Goal: Task Accomplishment & Management: Complete application form

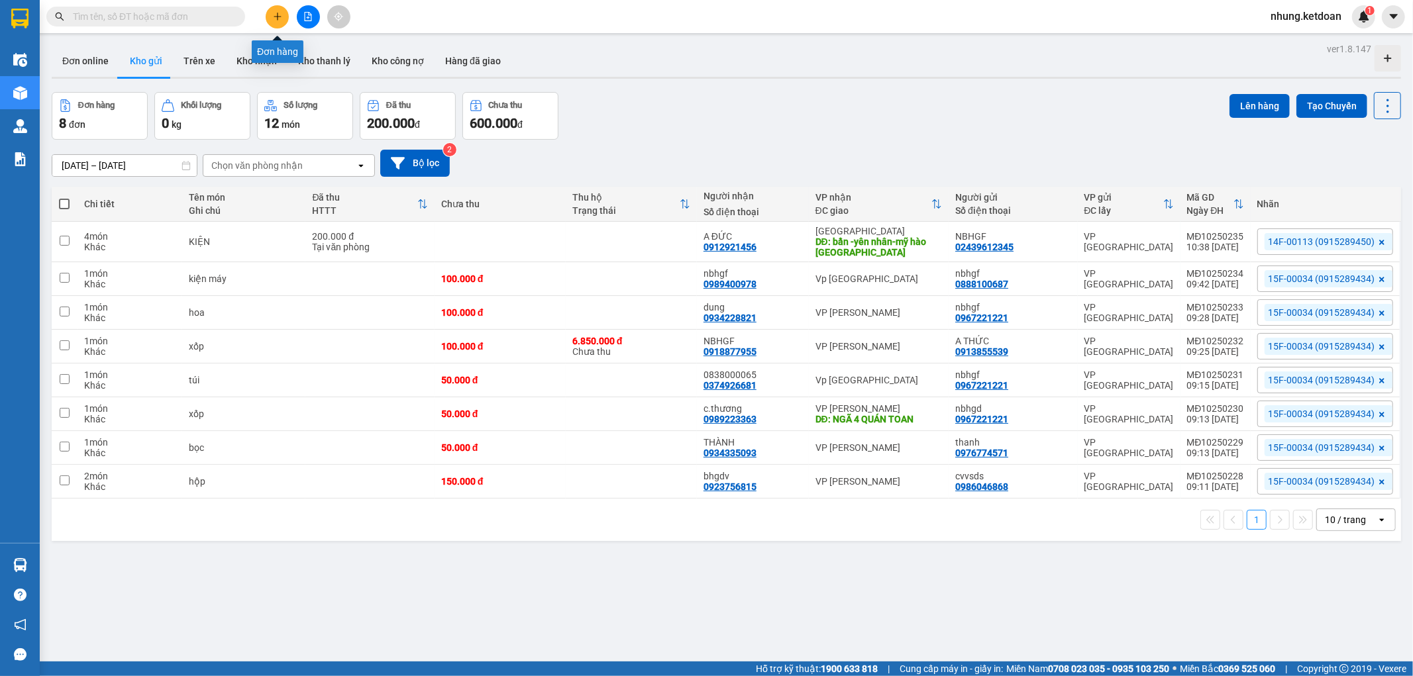
click at [276, 23] on button at bounding box center [277, 16] width 23 height 23
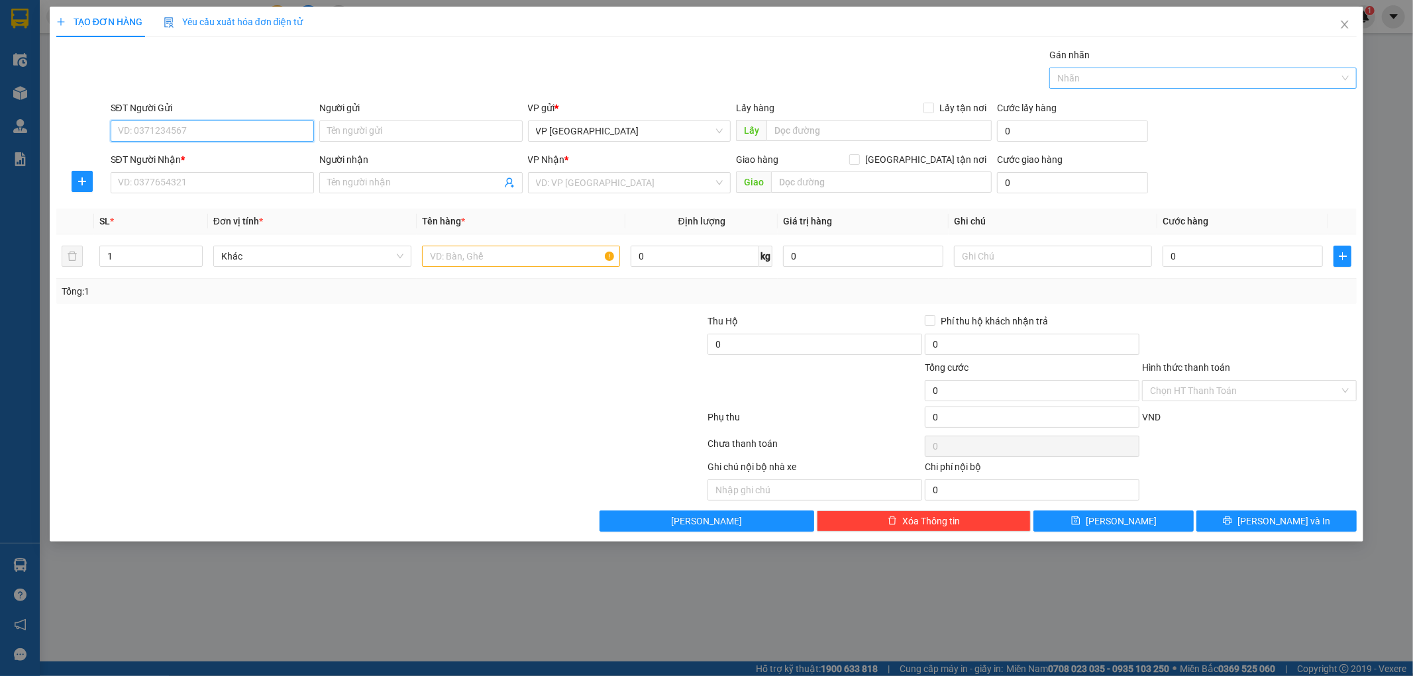
click at [1220, 87] on div "Nhãn" at bounding box center [1202, 78] width 307 height 21
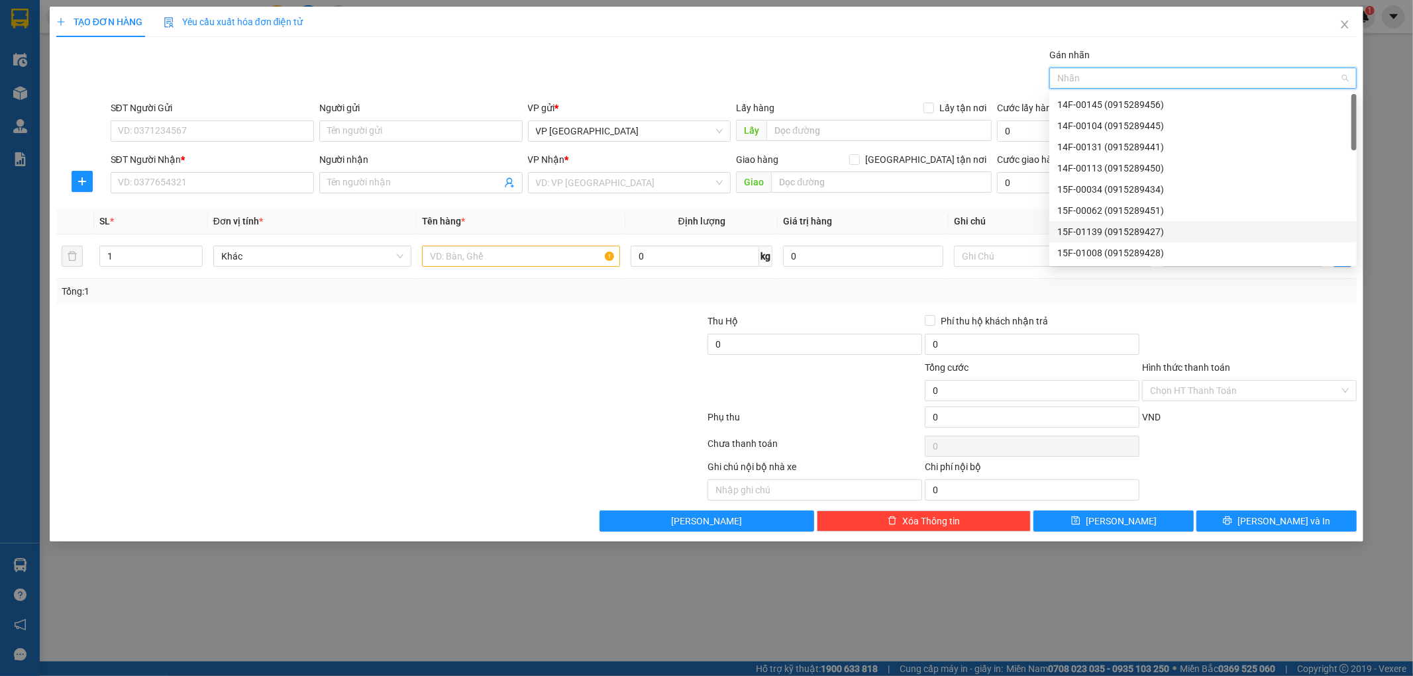
click at [1090, 225] on div "15F-01139 (0915289427)" at bounding box center [1202, 232] width 291 height 15
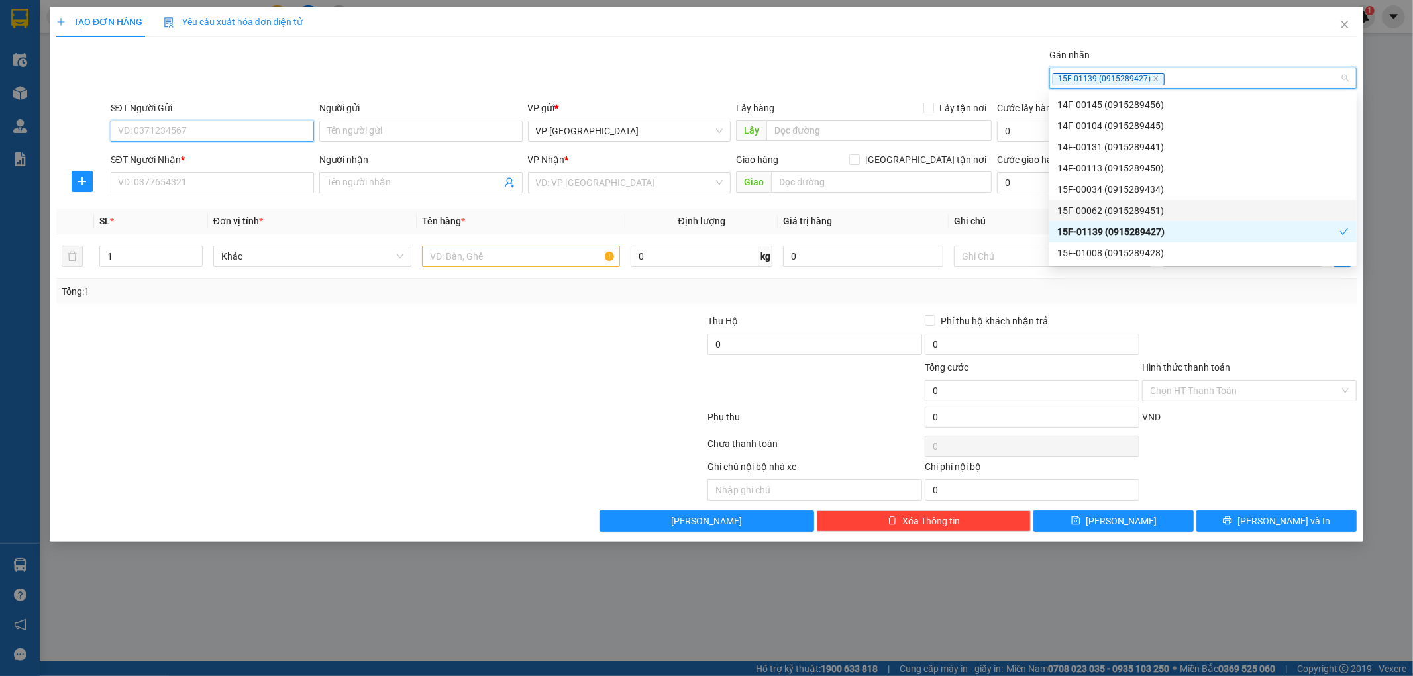
click at [197, 131] on input "SĐT Người Gửi" at bounding box center [212, 131] width 203 height 21
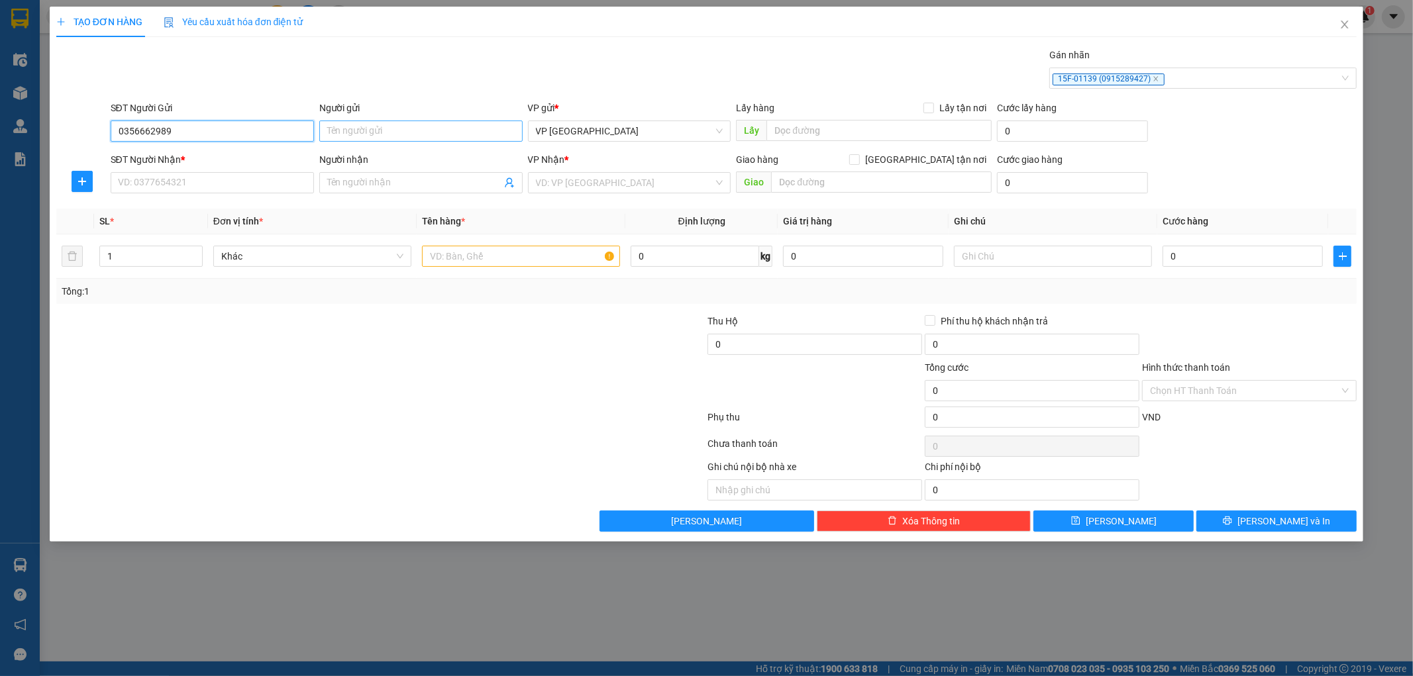
type input "0356662989"
click at [366, 129] on input "Người gửi" at bounding box center [420, 131] width 203 height 21
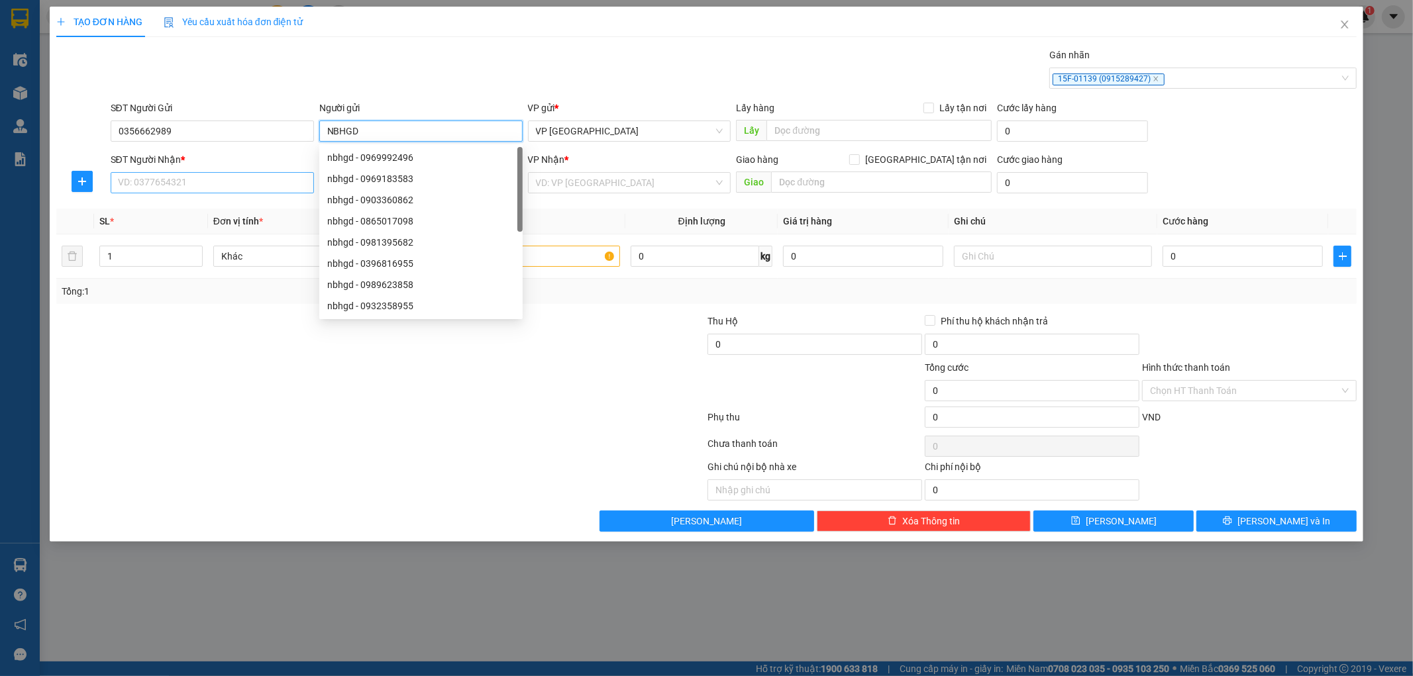
type input "NBHGD"
click at [151, 179] on input "SĐT Người Nhận *" at bounding box center [212, 182] width 203 height 21
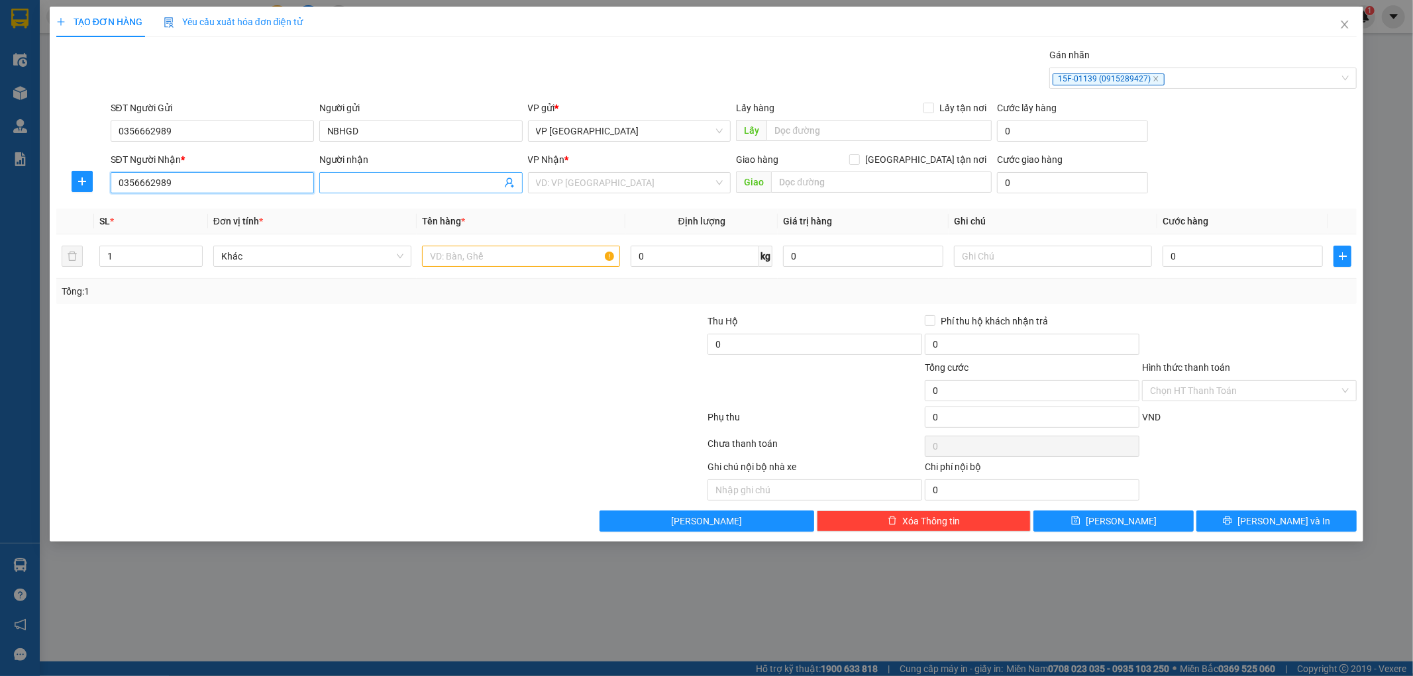
type input "0356662989"
click at [393, 180] on input "Người nhận" at bounding box center [414, 183] width 174 height 15
type input "THIÊN ĐÀO"
click at [561, 185] on input "search" at bounding box center [625, 183] width 178 height 20
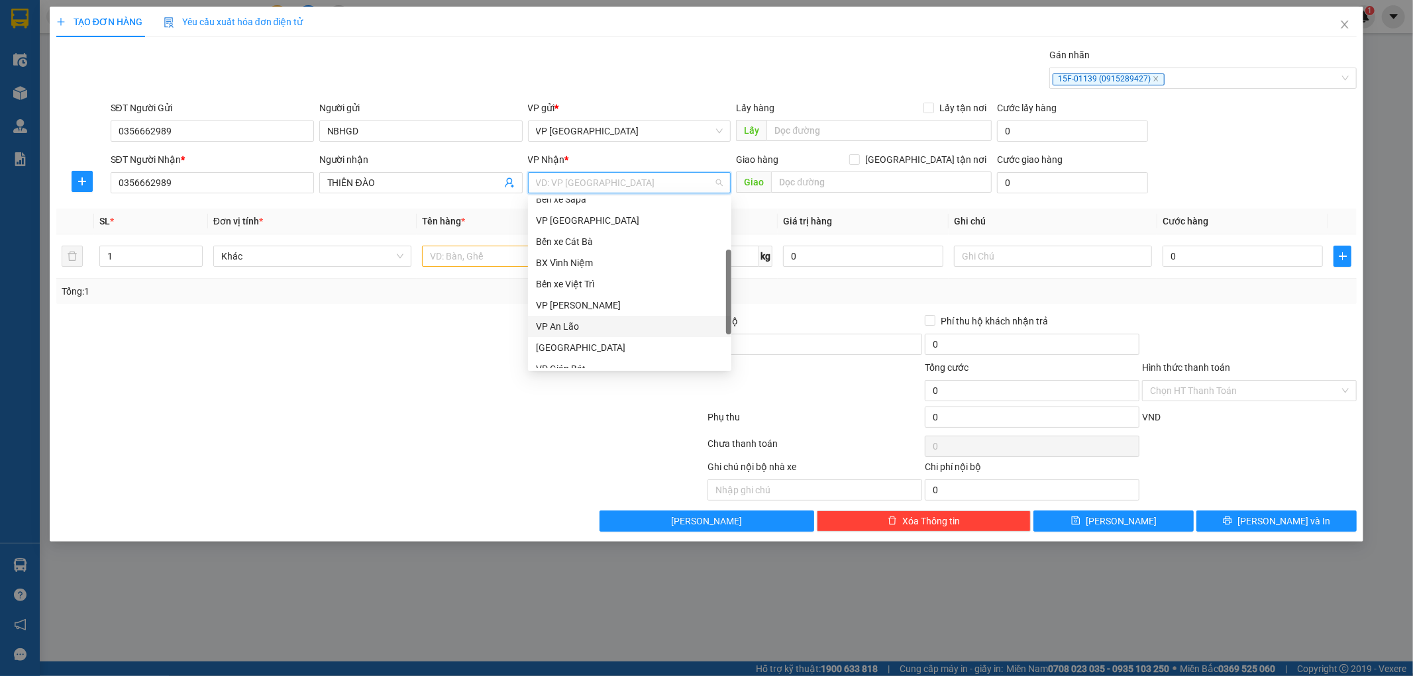
scroll to position [122, 0]
click at [570, 296] on div "[GEOGRAPHIC_DATA]" at bounding box center [629, 299] width 187 height 15
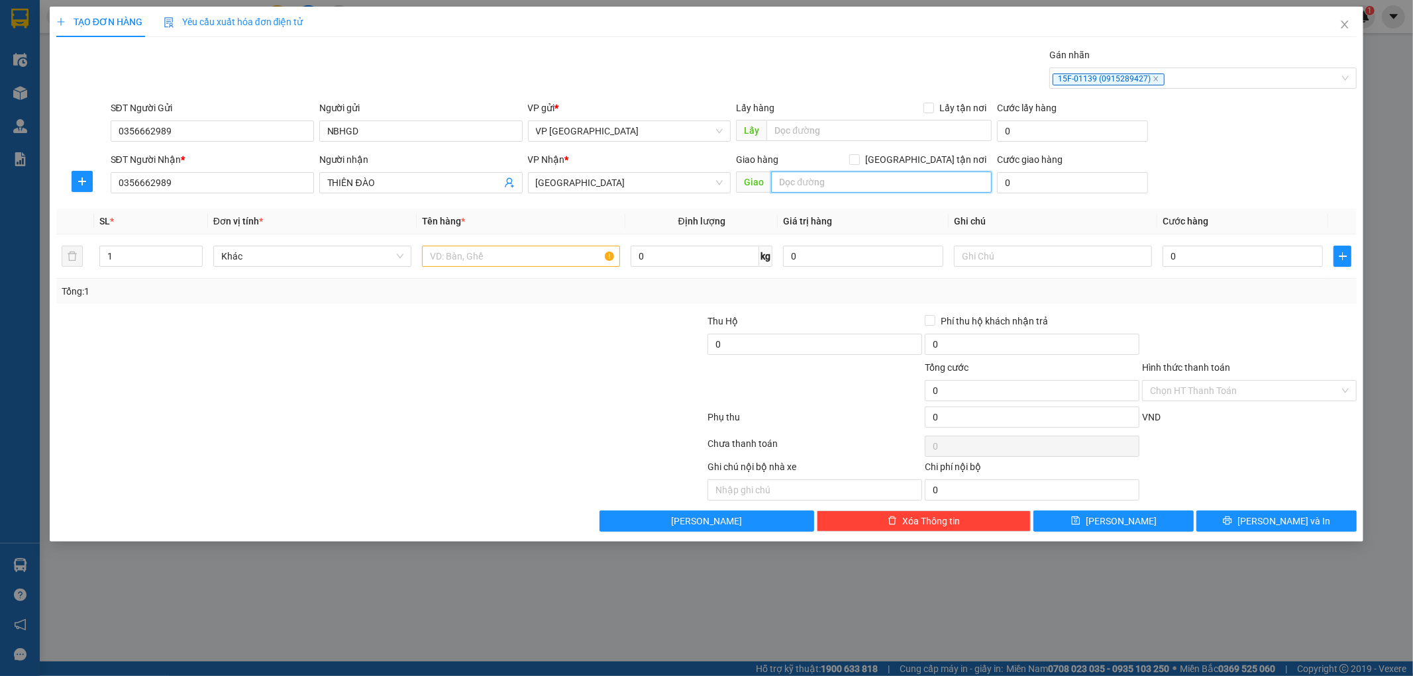
click at [825, 182] on input "text" at bounding box center [881, 182] width 221 height 21
type input "PHỐ NỐI"
click at [471, 255] on input "text" at bounding box center [521, 256] width 198 height 21
type input "C"
type input "XỐP"
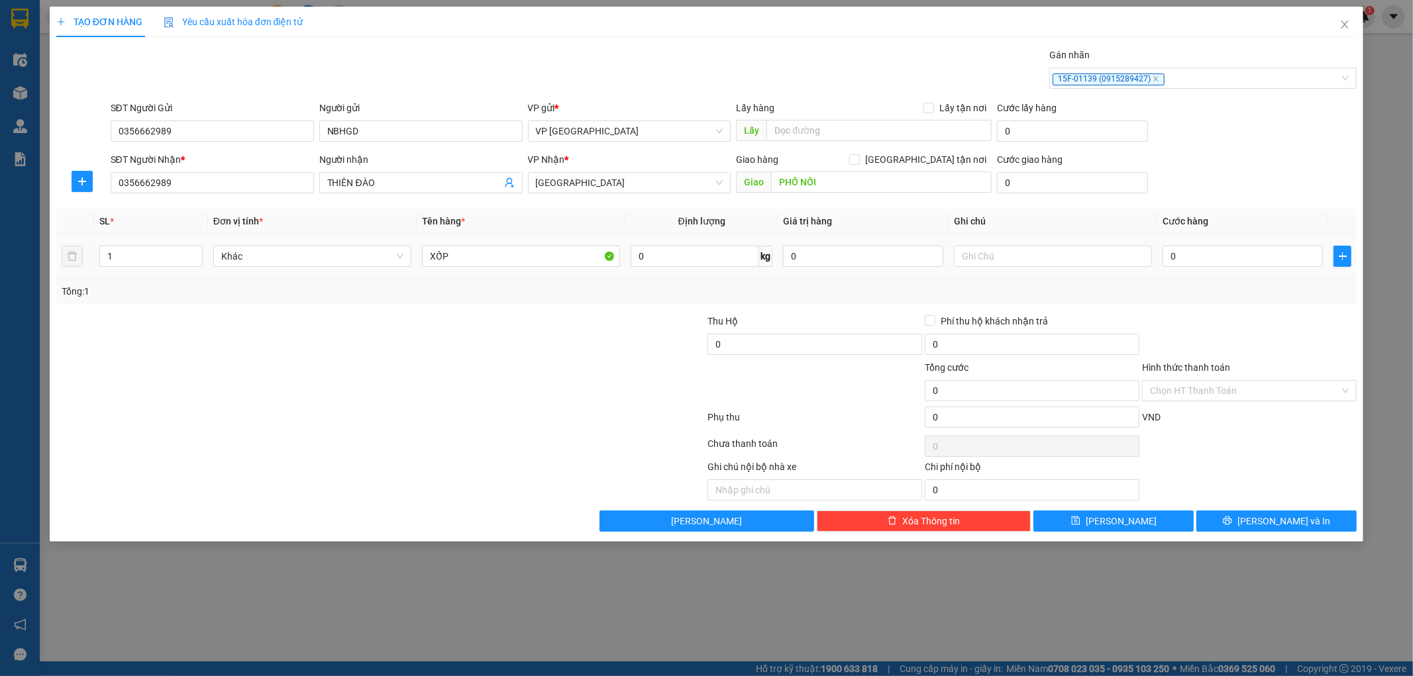
click at [1273, 241] on td "0" at bounding box center [1242, 257] width 171 height 44
click at [1248, 264] on input "0" at bounding box center [1243, 256] width 160 height 21
click at [1202, 255] on input "0" at bounding box center [1243, 256] width 160 height 21
type input "005"
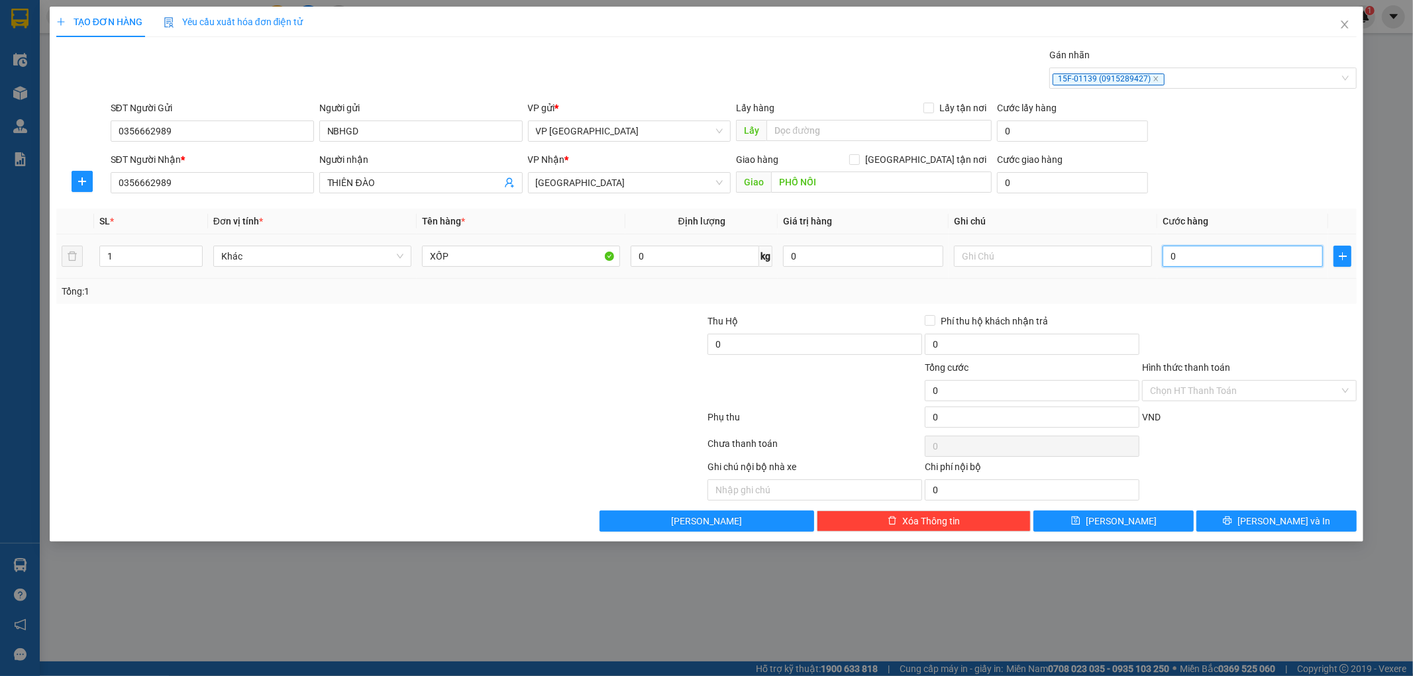
type input "5"
type input "0.050"
type input "50"
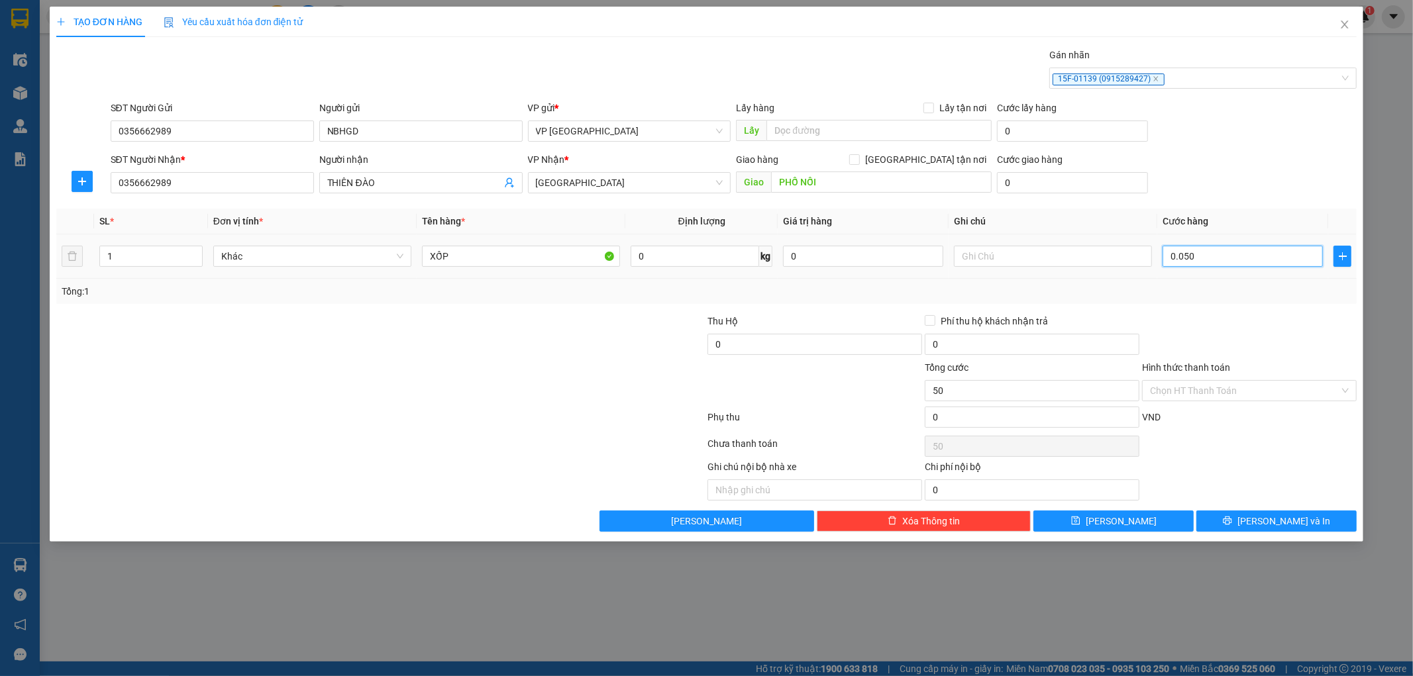
type input "00.500"
type input "500"
type input "0.005.000"
type input "5.000"
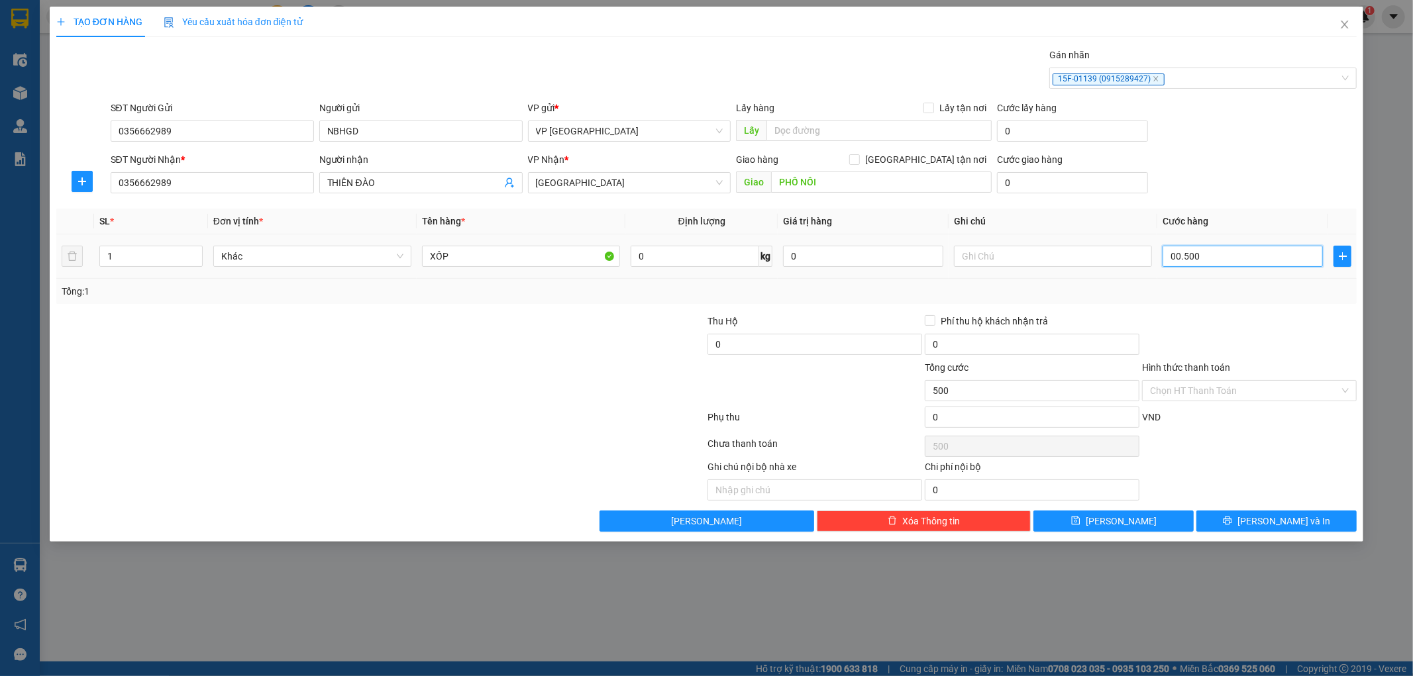
type input "5.000"
type input "0.000.050.000"
type input "50.000"
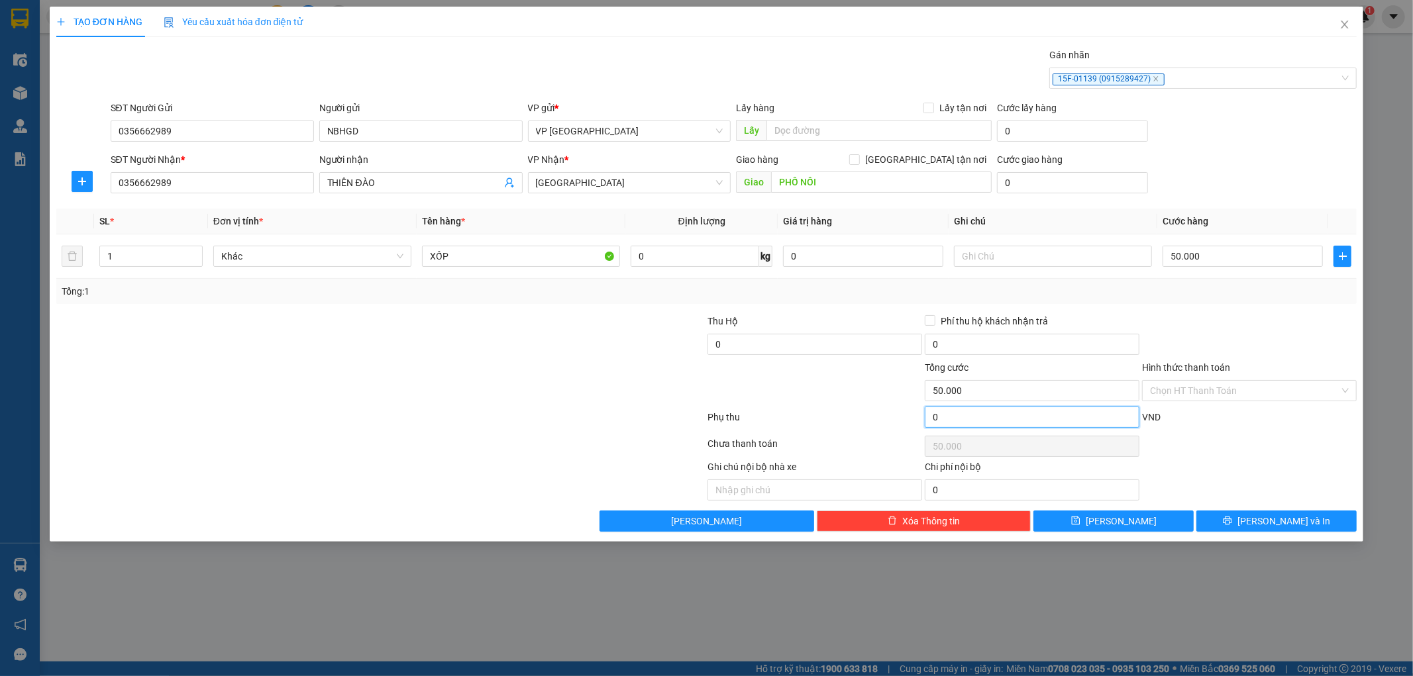
click at [1010, 409] on input "0" at bounding box center [1032, 417] width 215 height 21
click at [983, 411] on input "0" at bounding box center [1032, 417] width 215 height 21
type input "2"
type input "50.002"
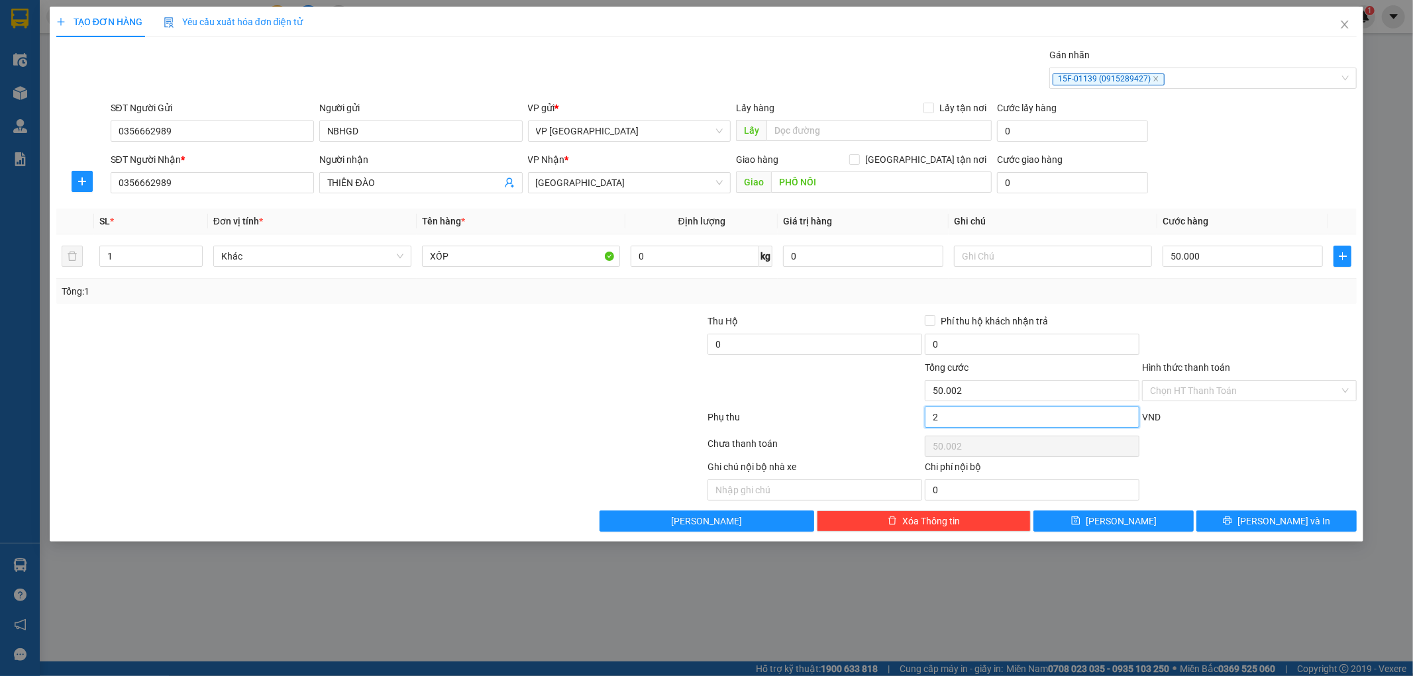
type input "20"
type input "50.020"
type input "200"
type input "50.200"
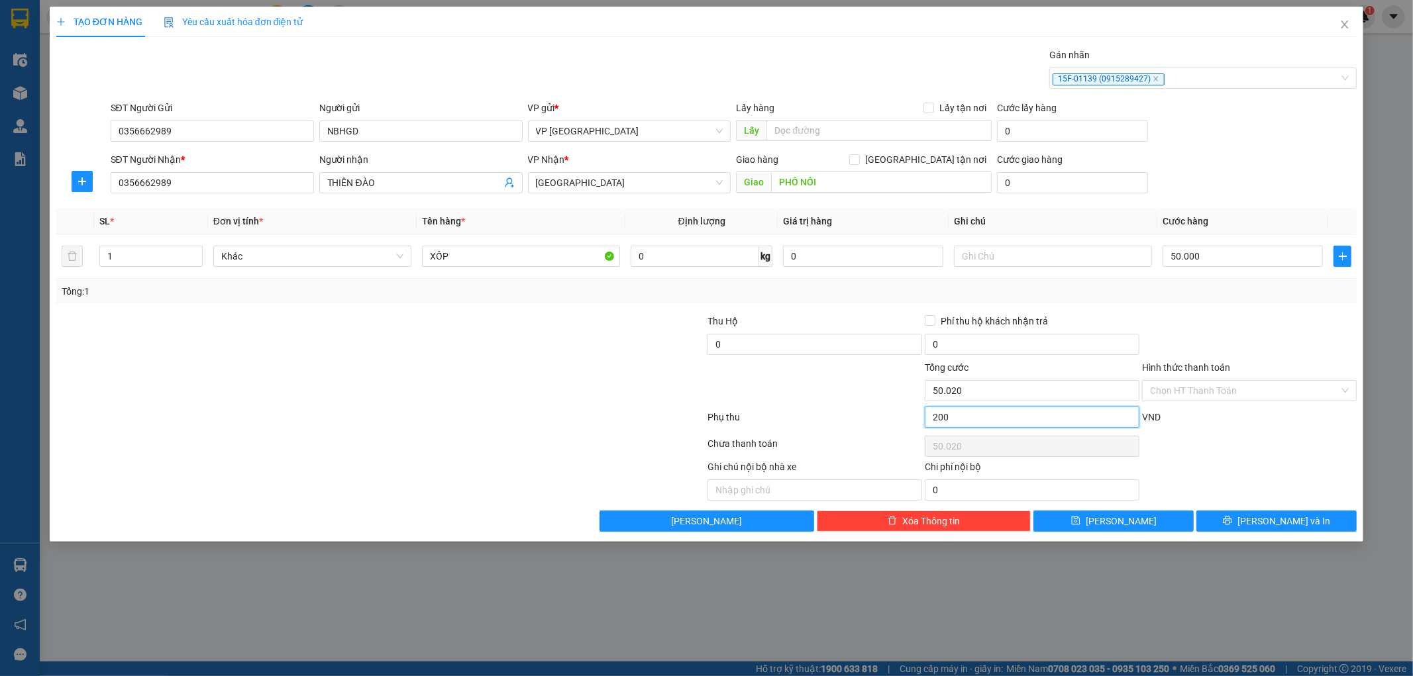
type input "200"
type input "50.200"
type input "52.000"
type input "2.000"
type input "52.000"
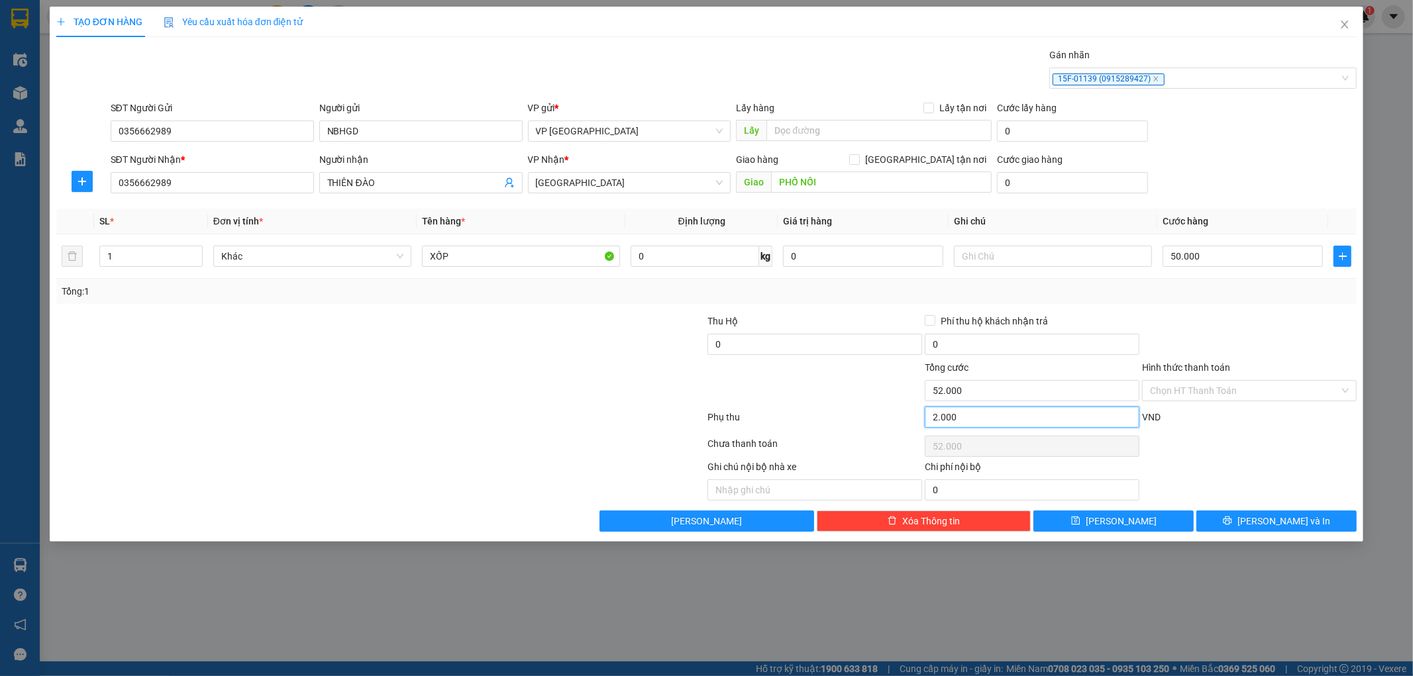
type input "220.000"
type input "270.000"
type input "272.000"
type input "222.000"
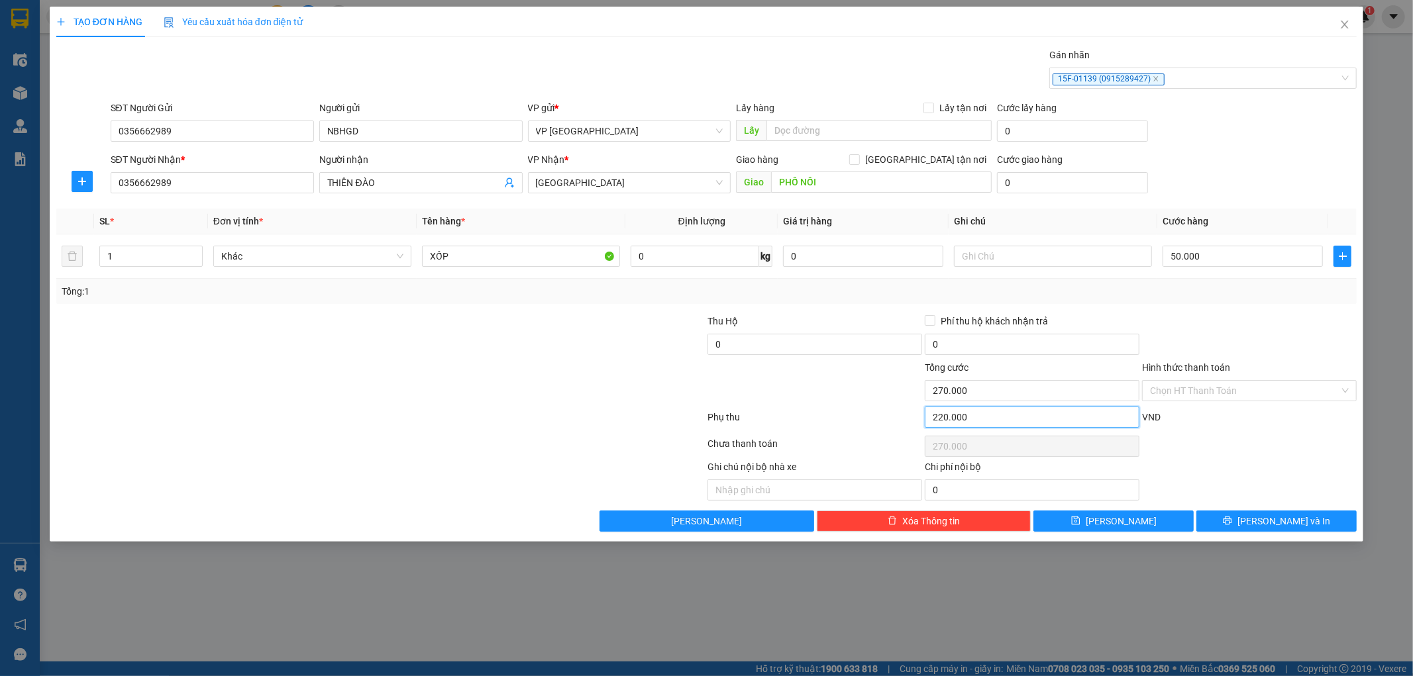
type input "272.000"
type input "272.200"
type input "222.200"
type input "272.200"
type input "72.220"
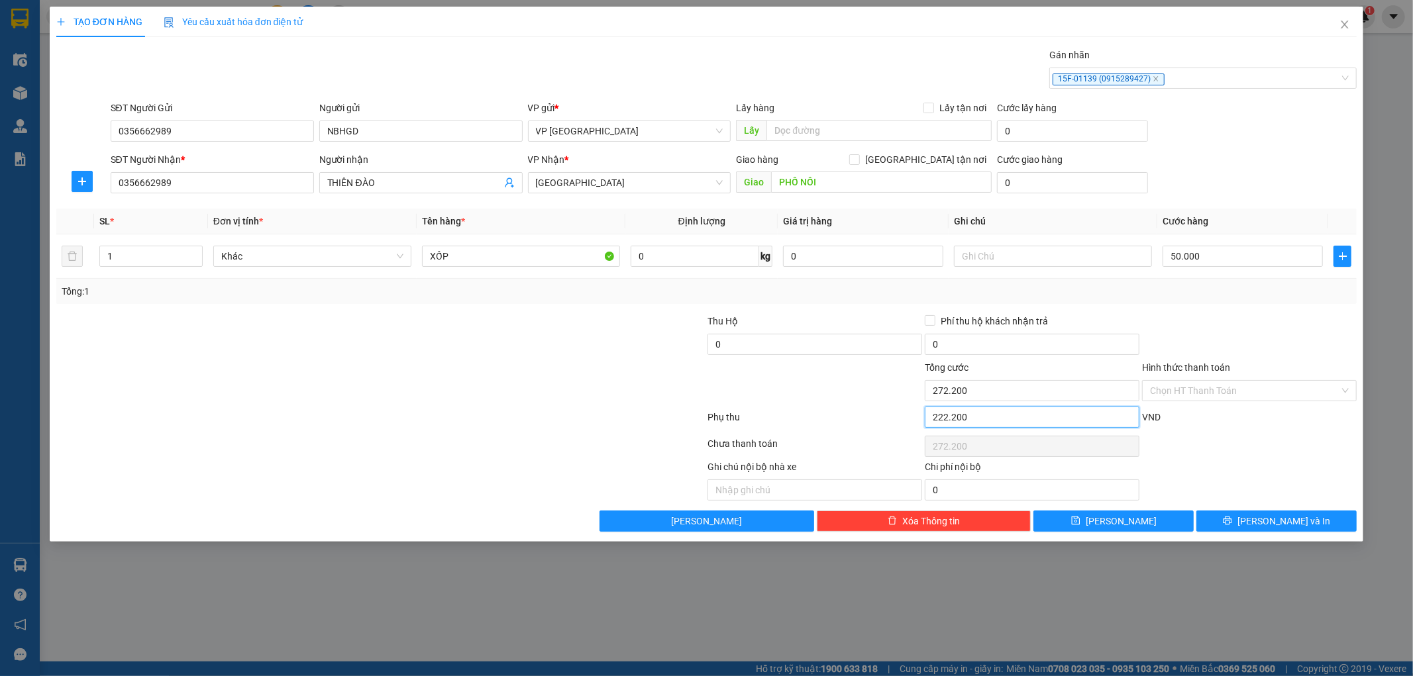
type input "22.220"
type input "72.220"
type input "52.222"
type input "2.222"
type input "52.222"
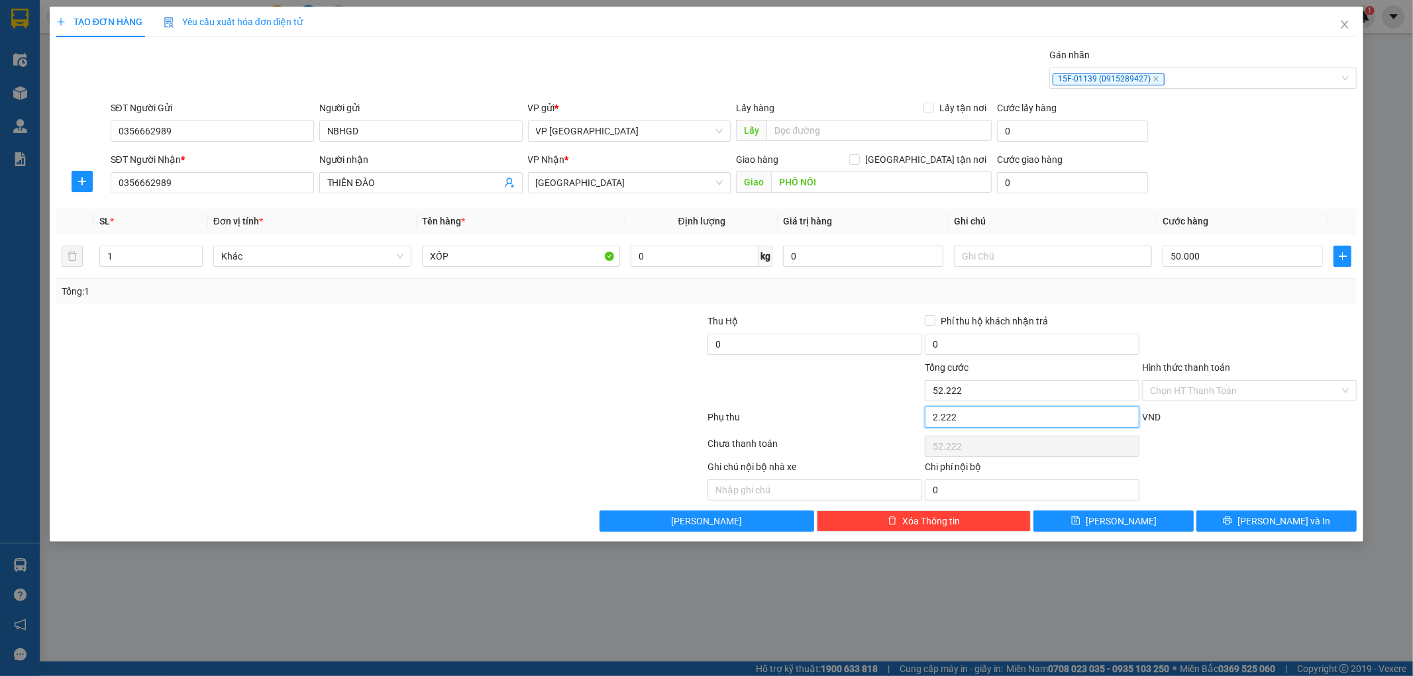
type input "50.222"
type input "222"
type input "50.222"
type input "50.022"
type input "22"
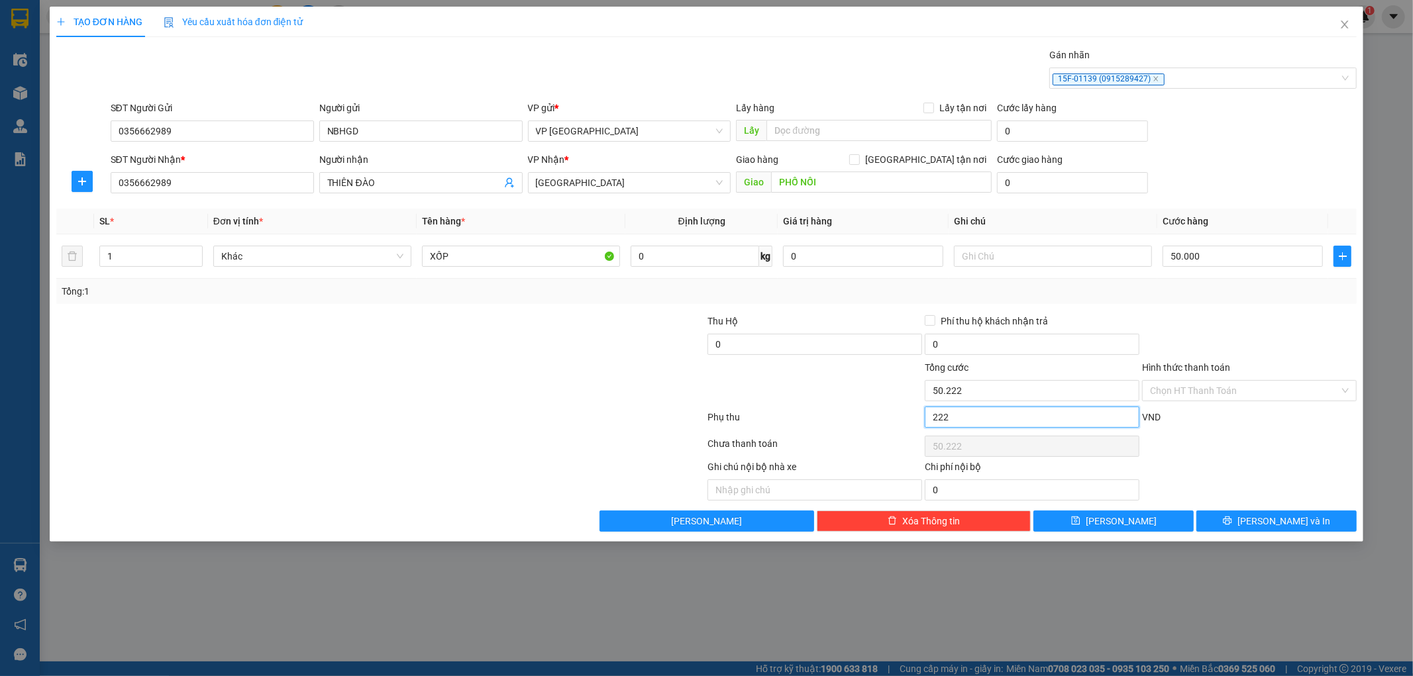
type input "50.022"
type input "2"
type input "50.002"
type input "20"
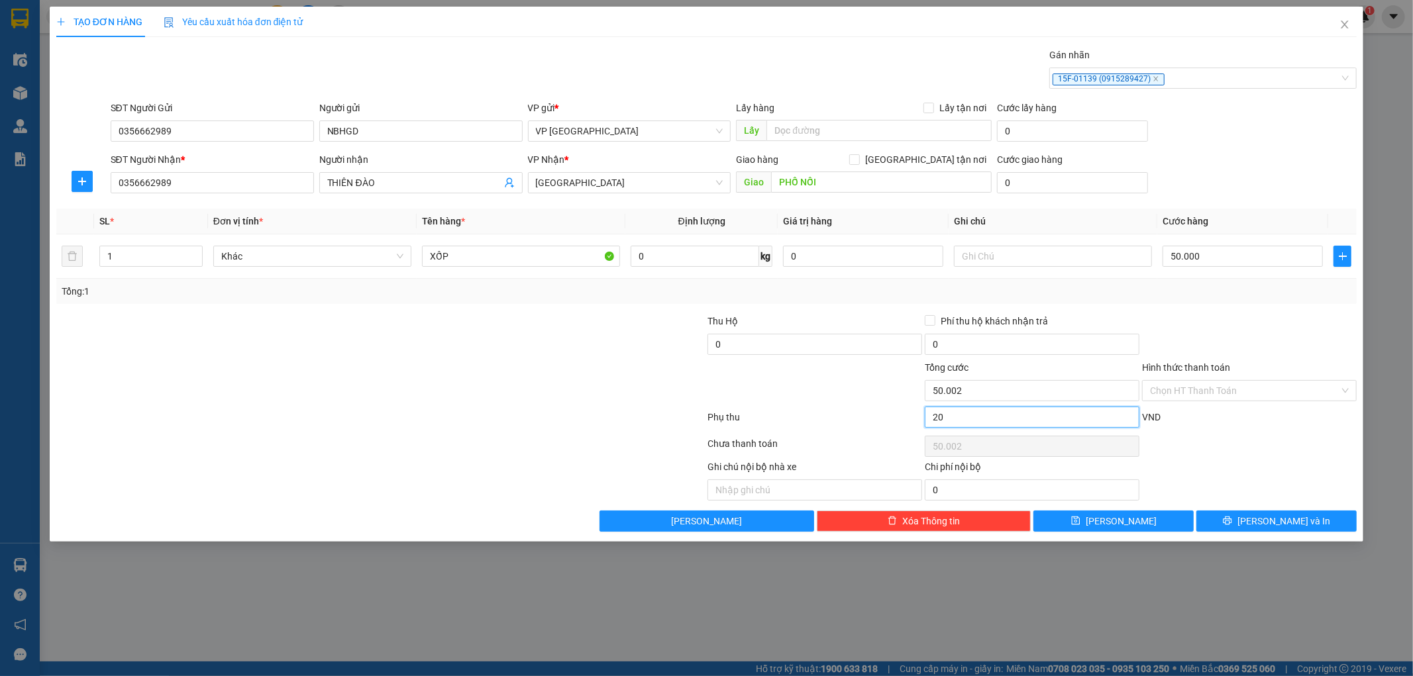
type input "50.020"
type input "200"
type input "50.200"
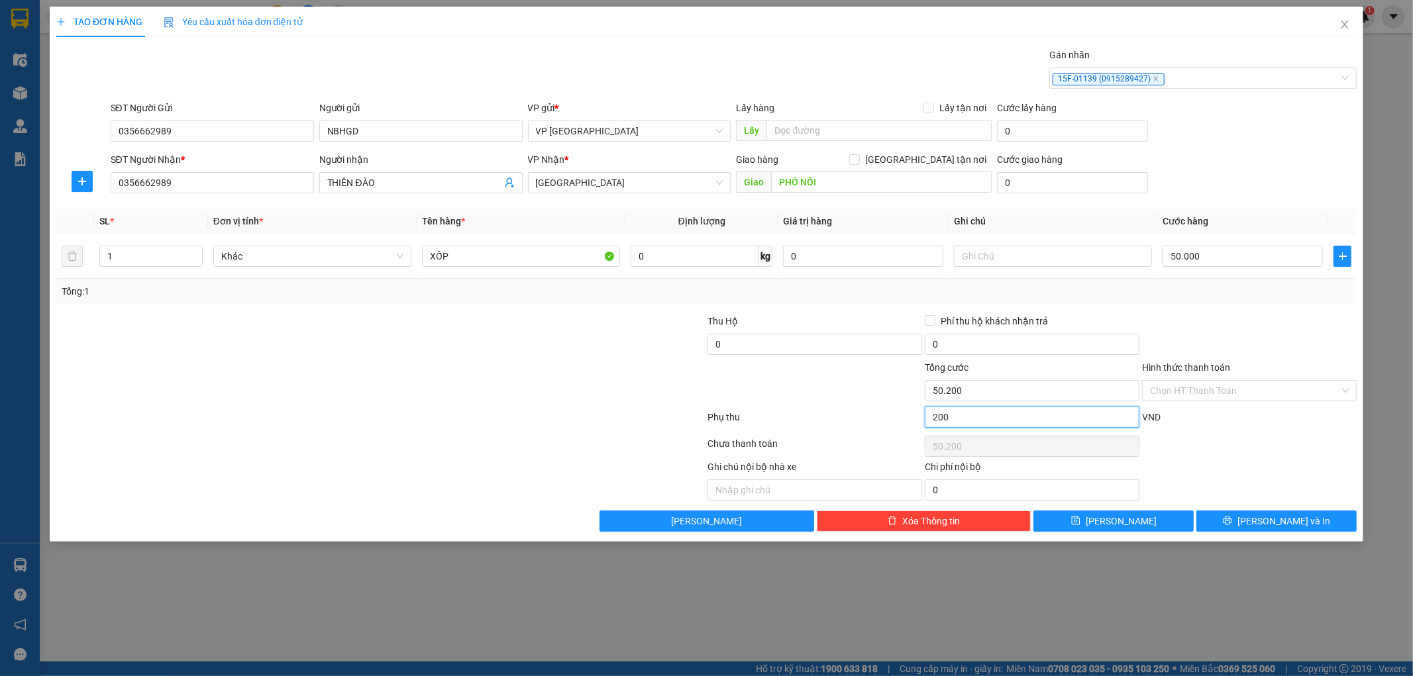
type input "2.000"
type input "72.000"
type input "22.000"
type input "72.000"
type input "220.000"
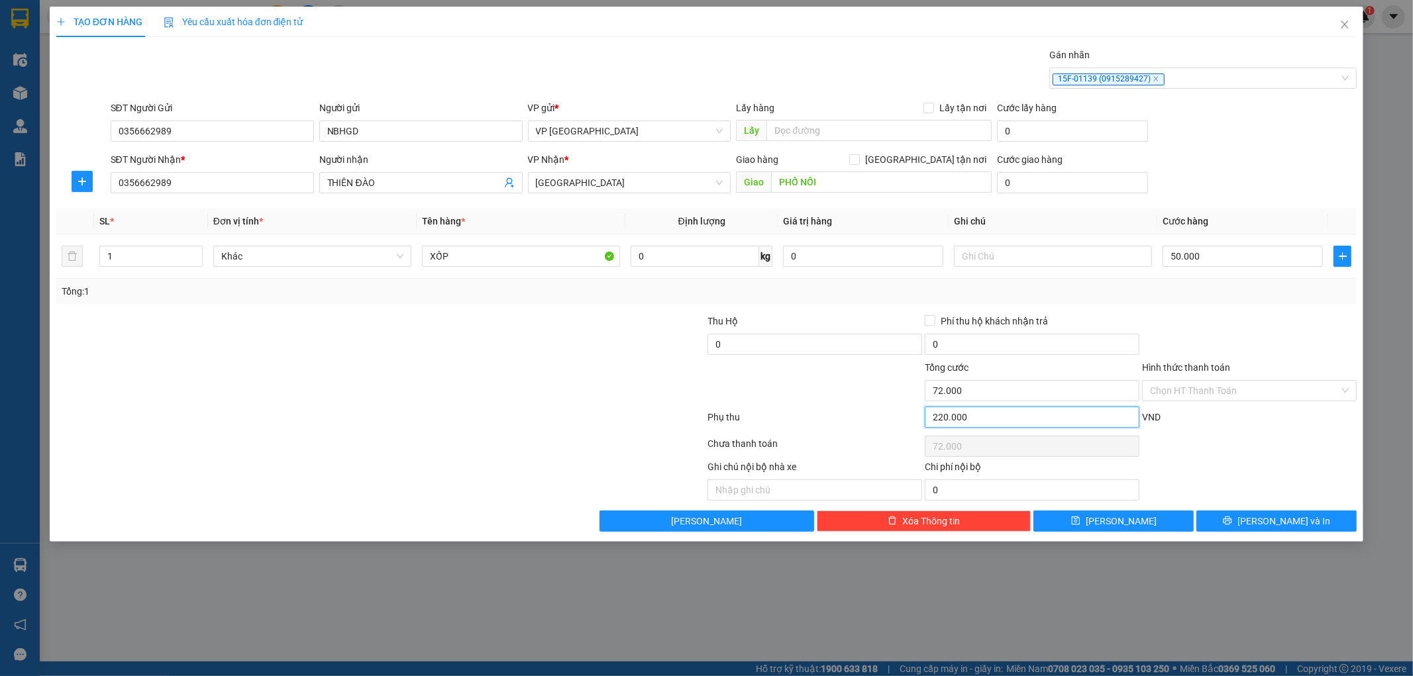
type input "270.000"
type input "220.000"
type input "270.000"
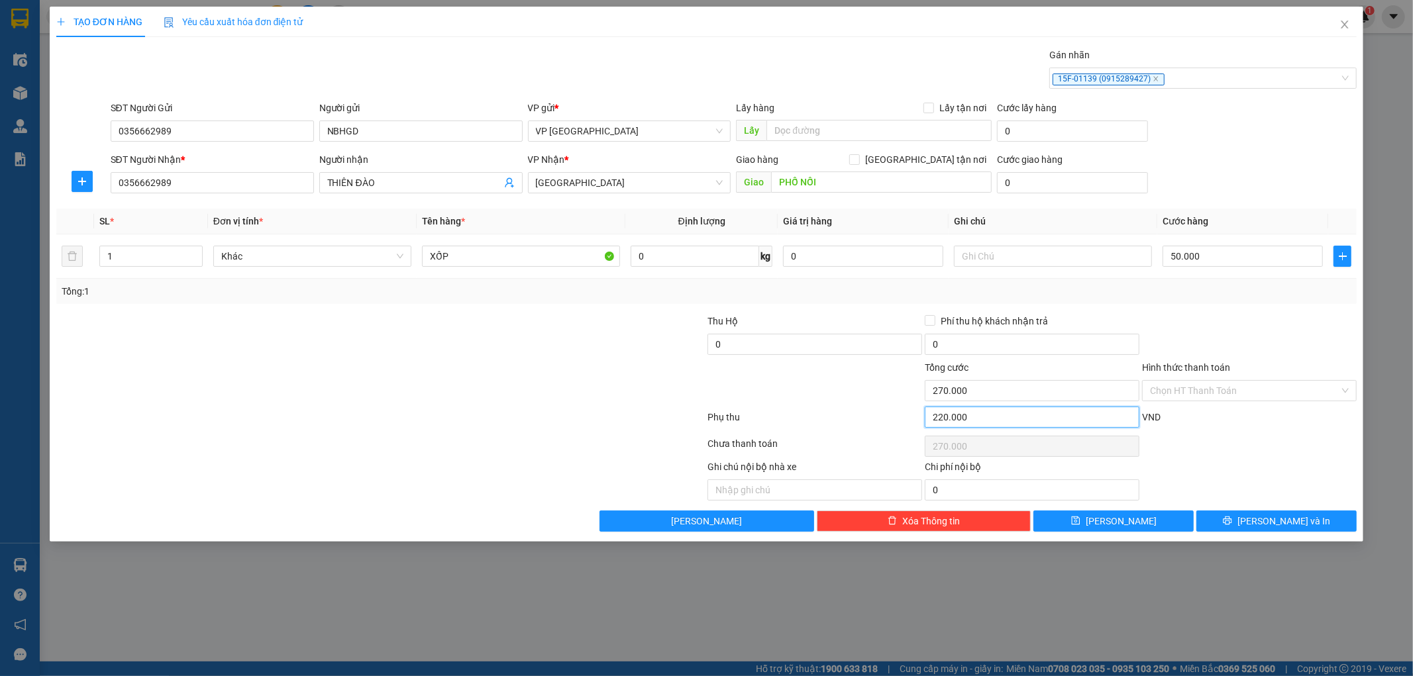
type input "72.000"
type input "22.000"
type input "72.000"
type input "2.200"
type input "52.200"
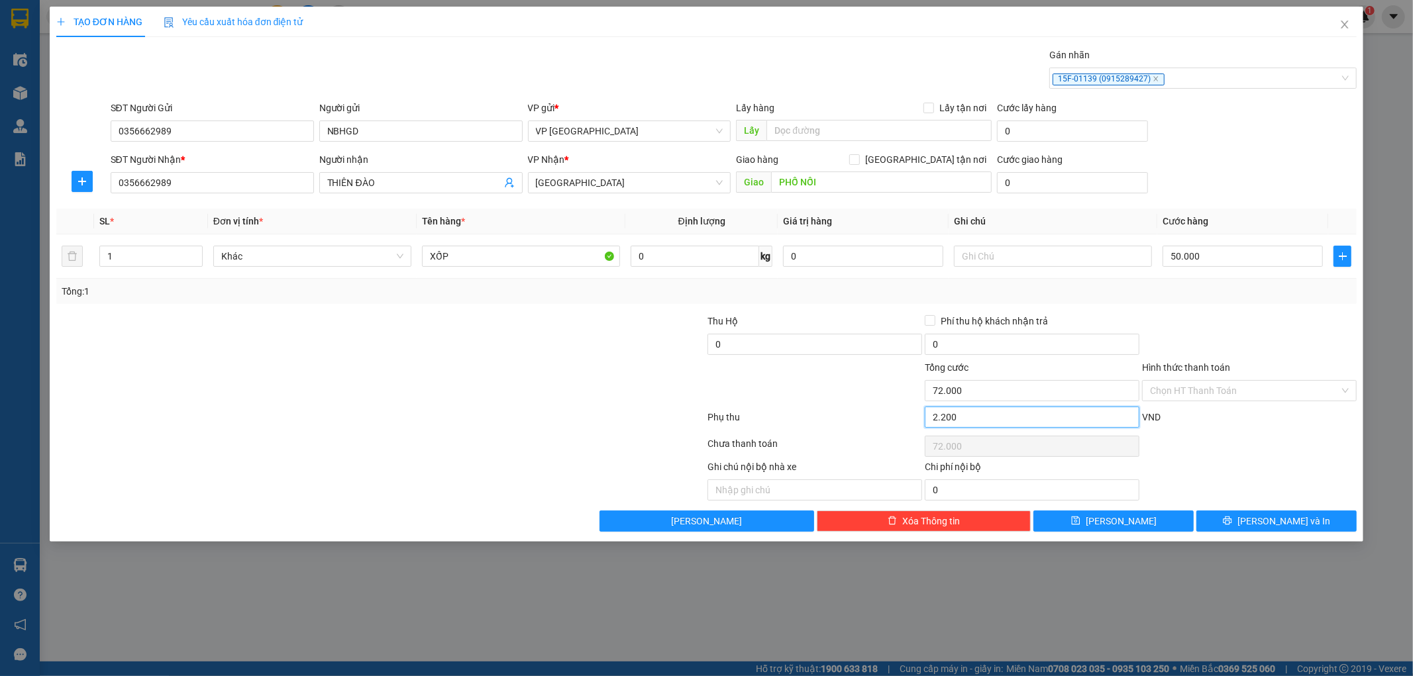
type input "52.200"
type input "50.220"
type input "220"
type input "50.220"
type input "50.022"
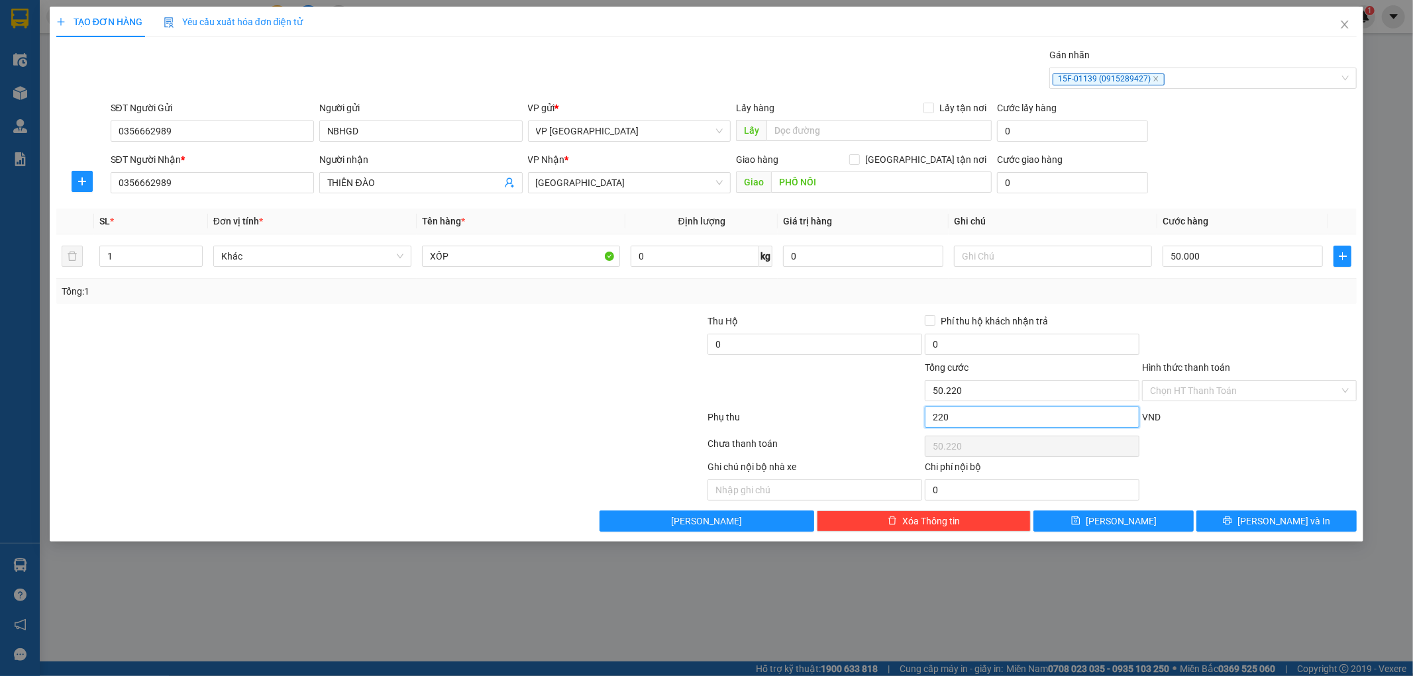
type input "22"
type input "50.022"
type input "50.002"
type input "2"
type input "50.002"
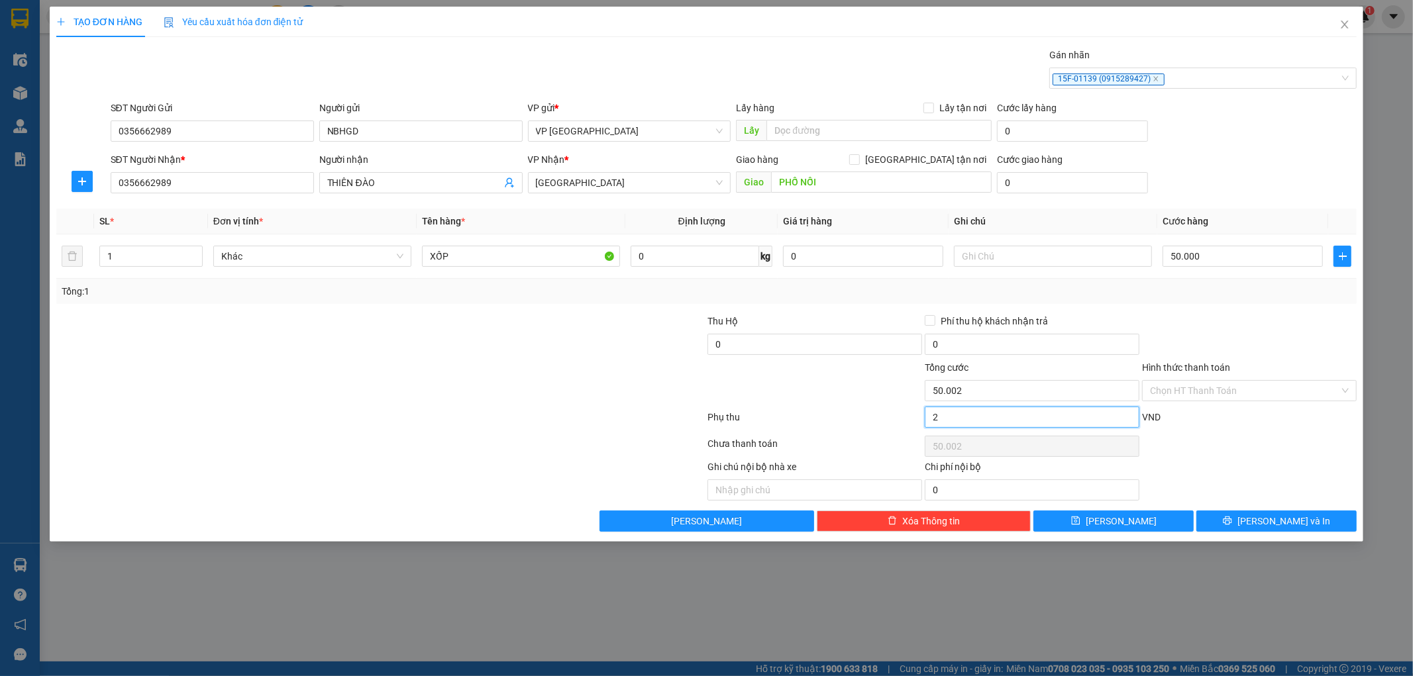
type input "50.000"
type input "0"
type input "50.000"
type input "0"
type input "50.002"
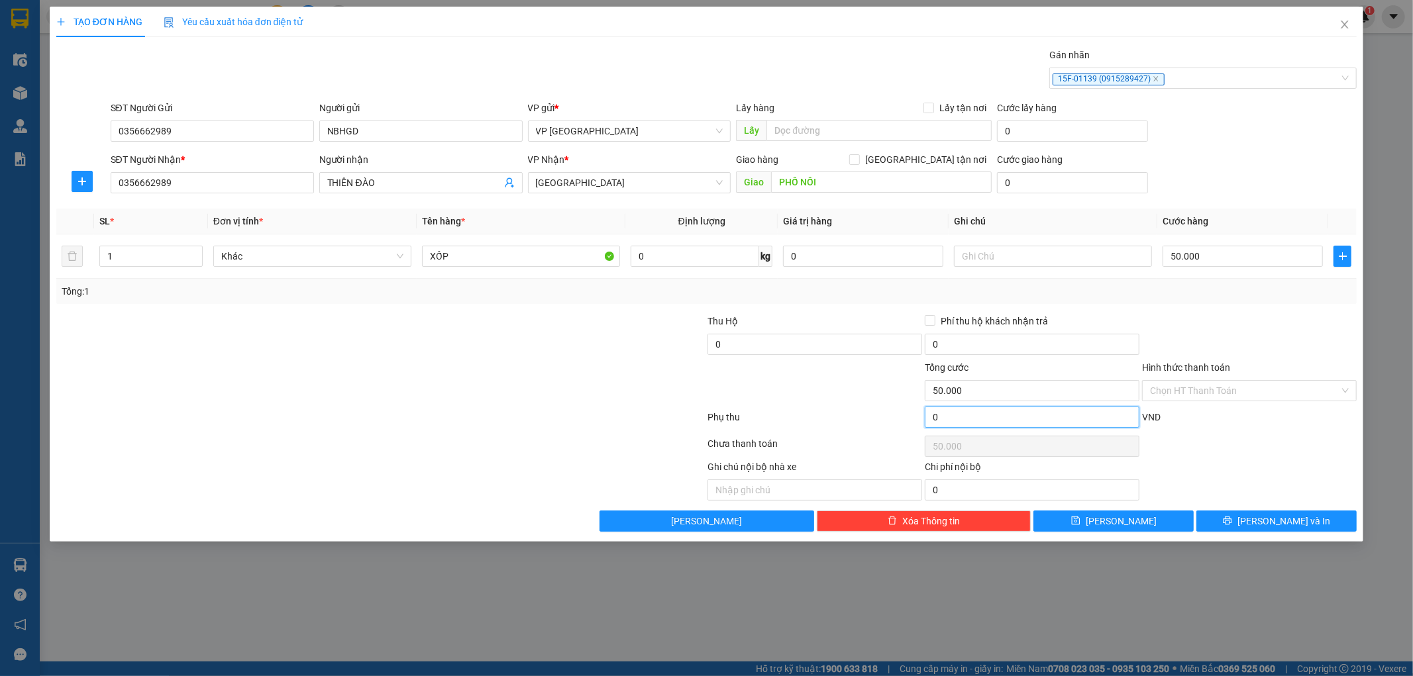
type input "2"
type input "50.002"
type input "20"
type input "50.020"
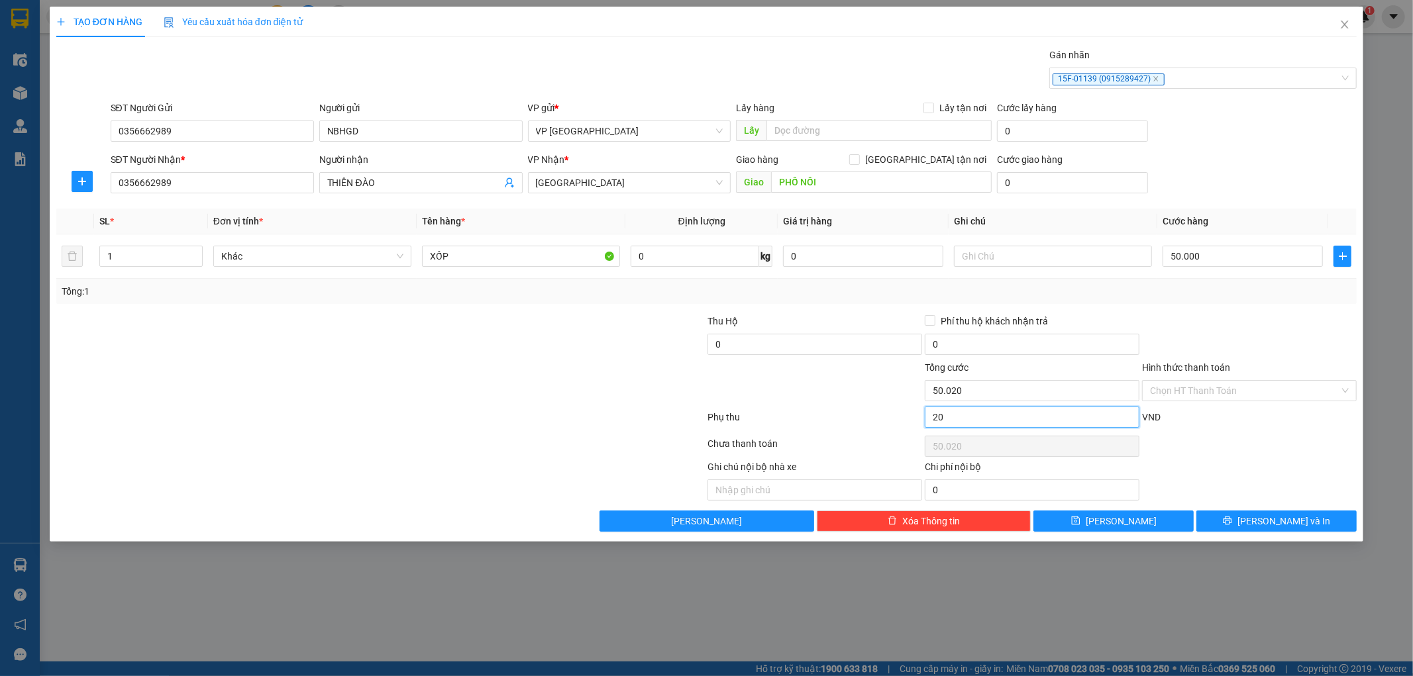
type input "50.200"
type input "200"
type input "50.200"
type input "2.000"
type input "52.000"
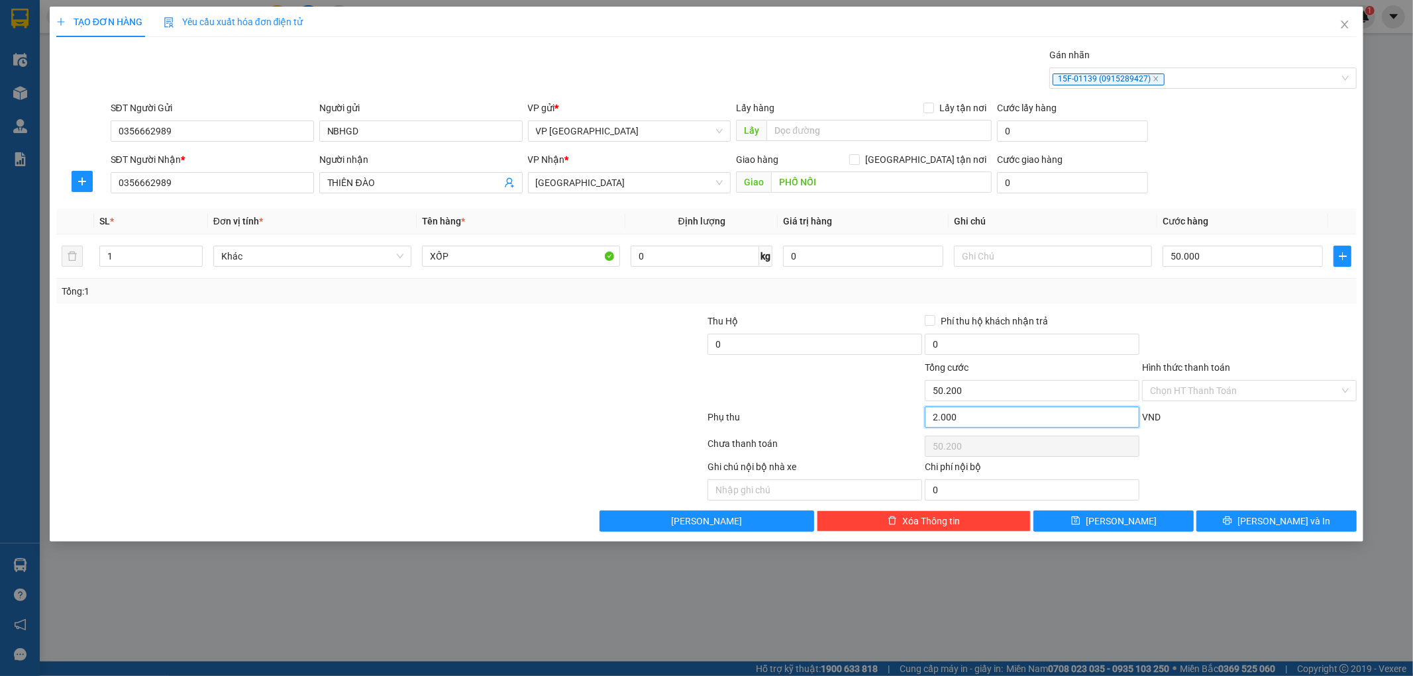
type input "52.000"
type input "70.000"
type input "20.000"
type input "70.000"
type input "20.000"
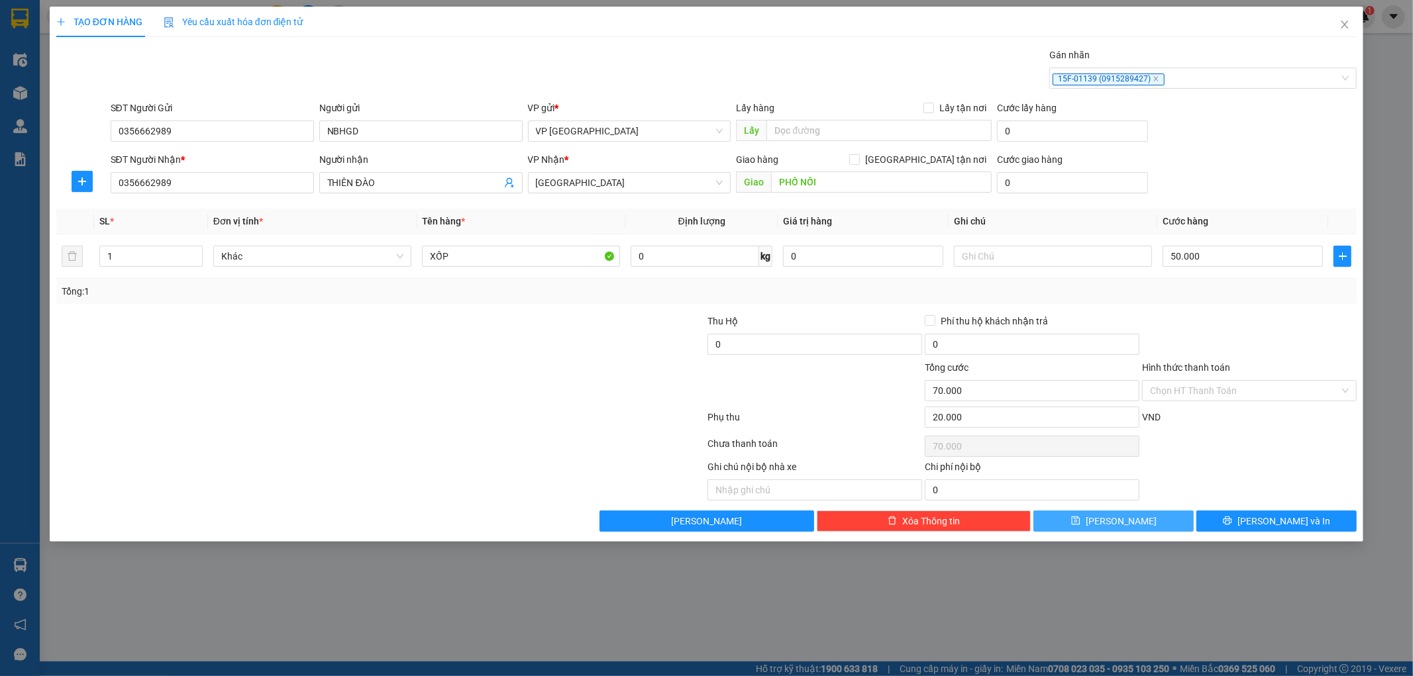
type input "70.000"
type input "20.000"
type input "70.000"
click at [1149, 527] on button "[PERSON_NAME]" at bounding box center [1113, 521] width 160 height 21
type input "0"
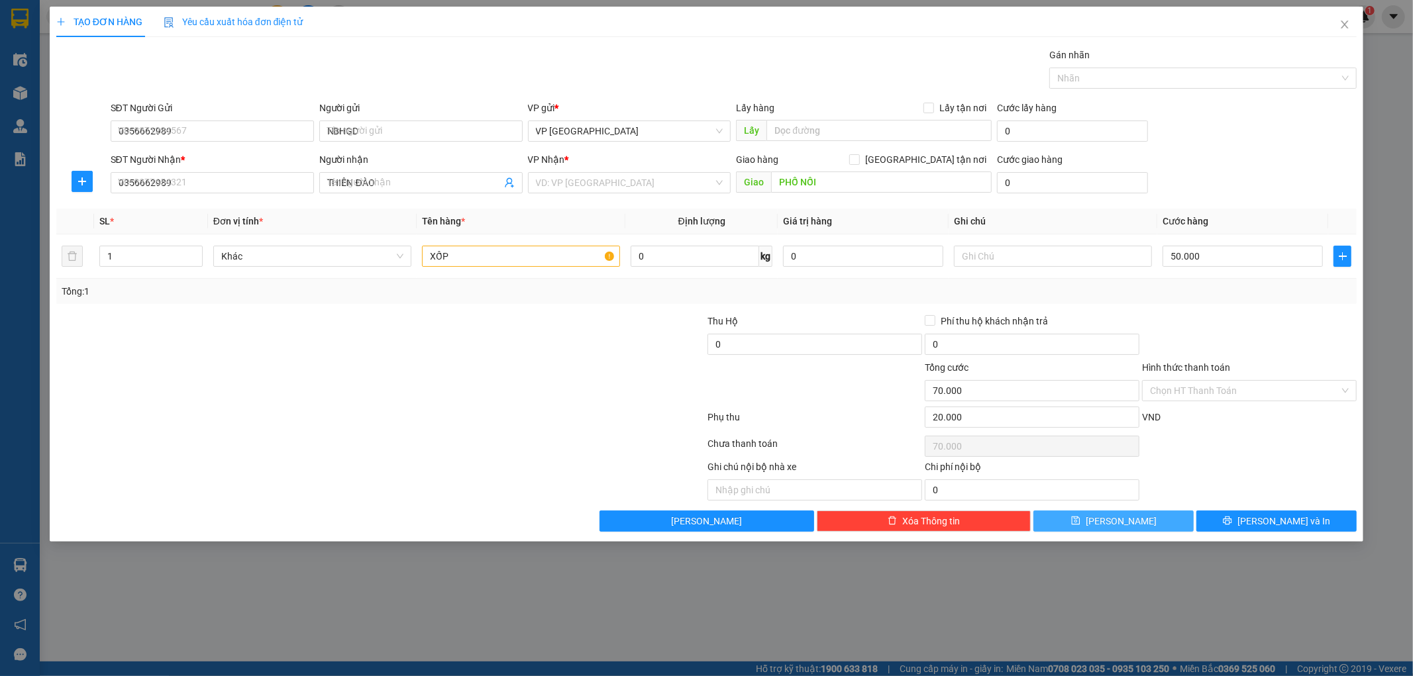
type input "0"
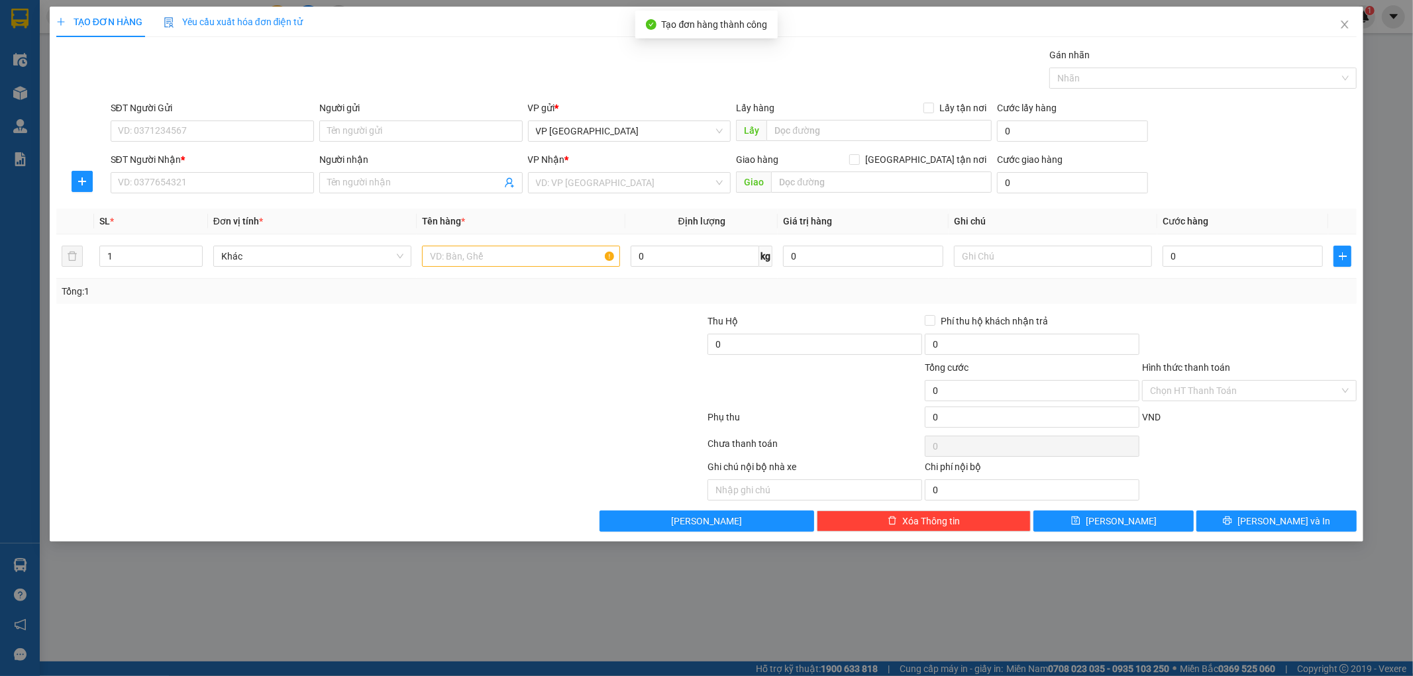
click at [1175, 60] on div "Gán nhãn" at bounding box center [1202, 58] width 307 height 20
click at [1186, 79] on div at bounding box center [1196, 78] width 287 height 16
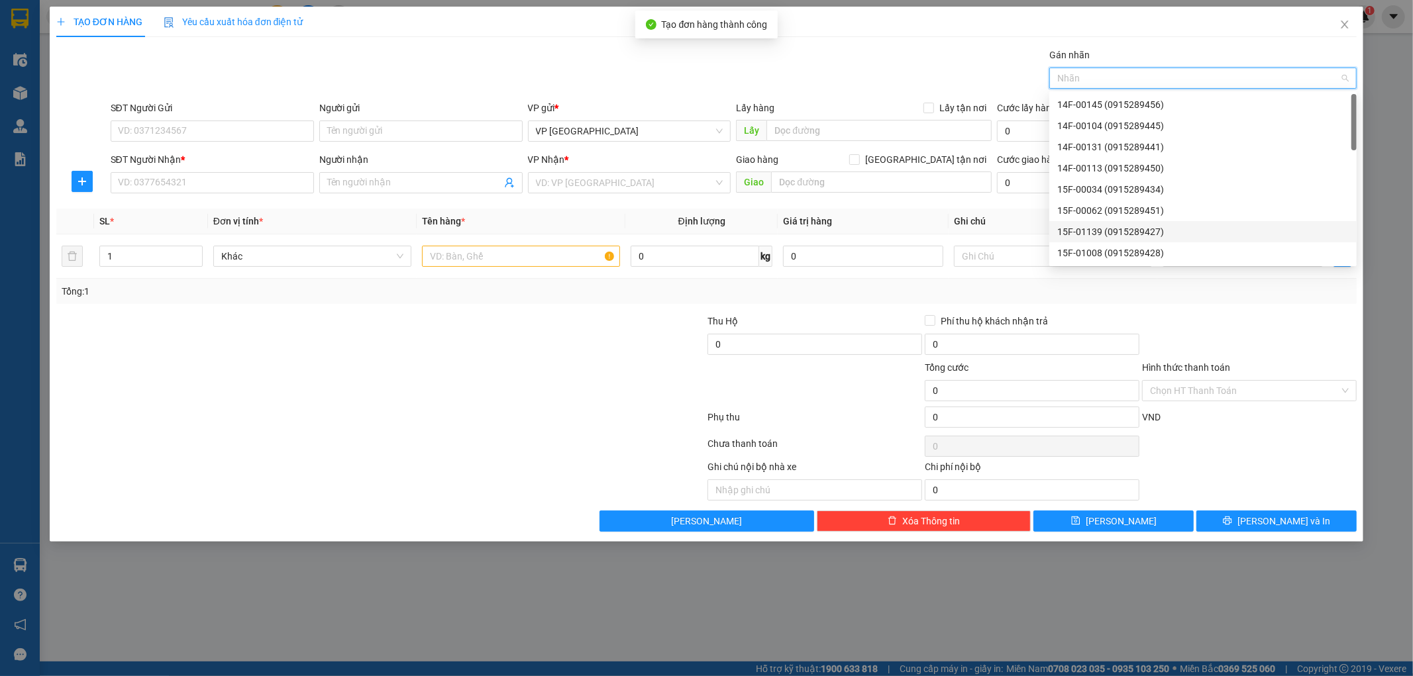
click at [1097, 227] on div "15F-01139 (0915289427)" at bounding box center [1202, 232] width 291 height 15
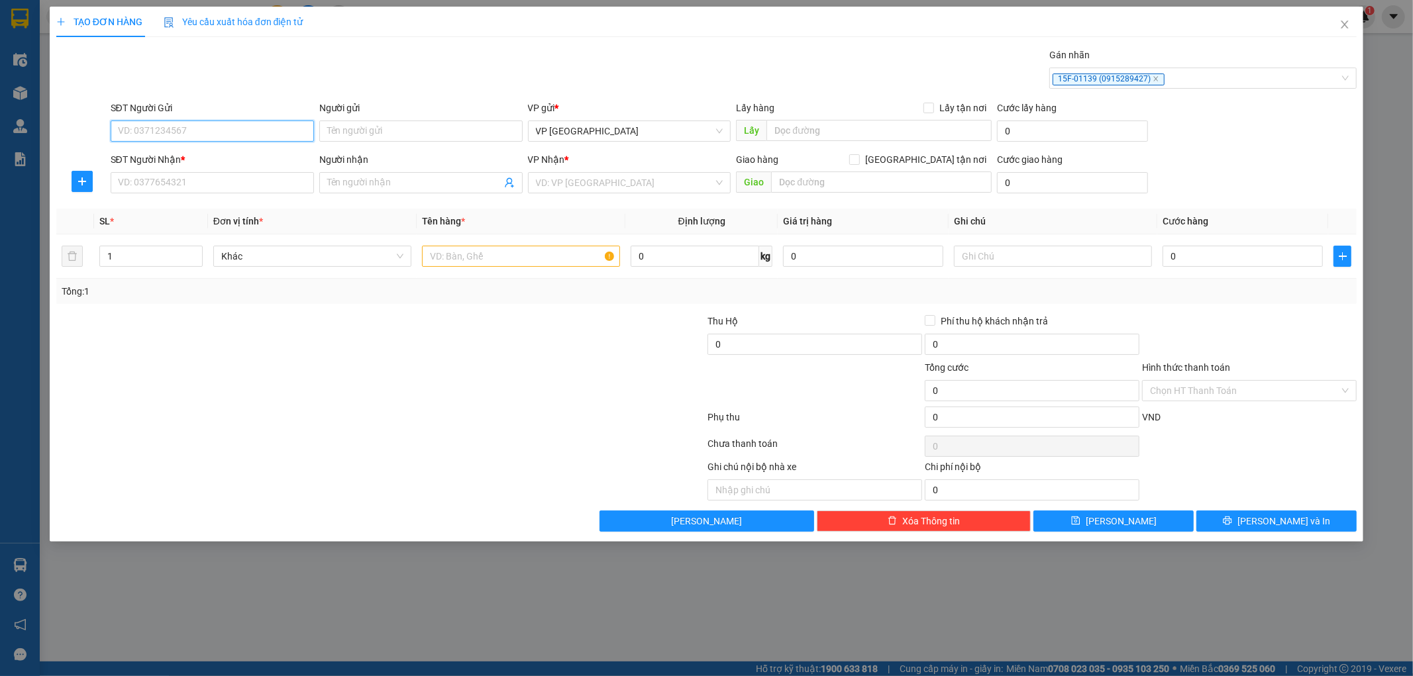
click at [153, 134] on input "SĐT Người Gửi" at bounding box center [212, 131] width 203 height 21
type input "0966188112"
click at [352, 131] on input "Người gửi" at bounding box center [420, 131] width 203 height 21
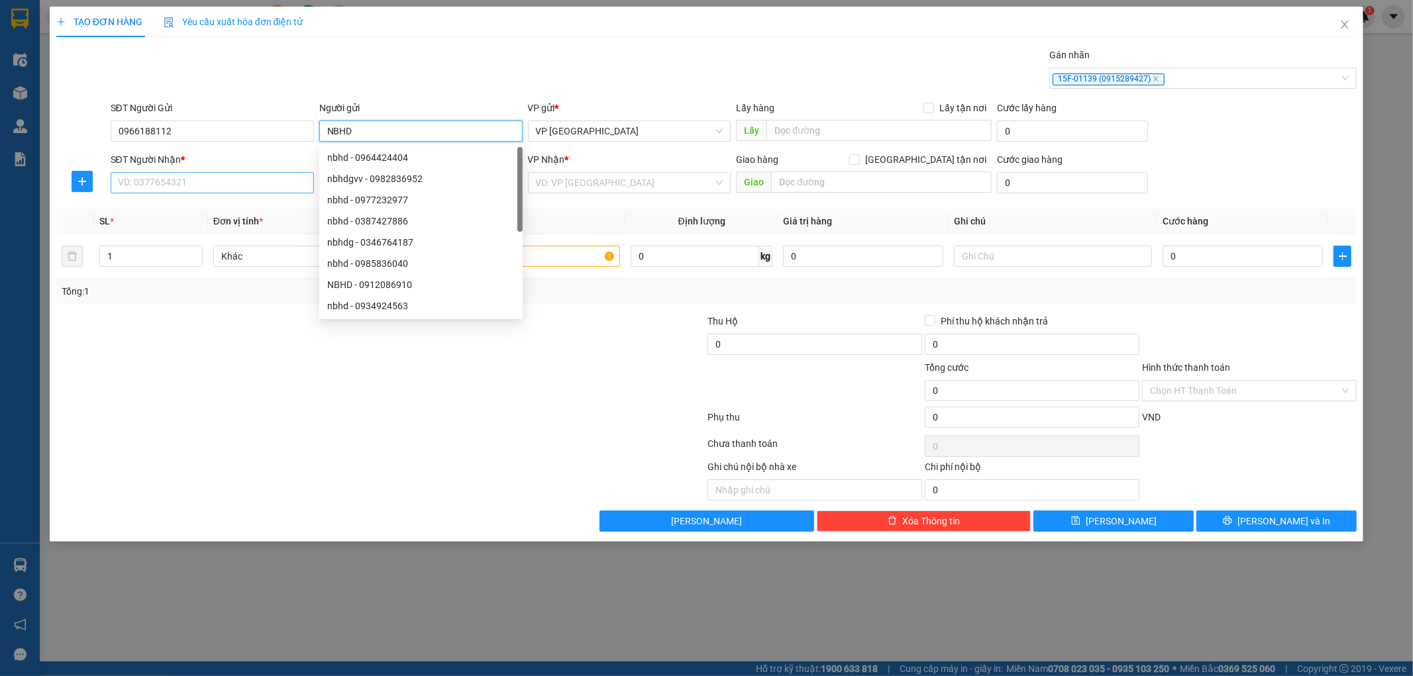
type input "NBHD"
click at [117, 179] on input "SĐT Người Nhận *" at bounding box center [212, 182] width 203 height 21
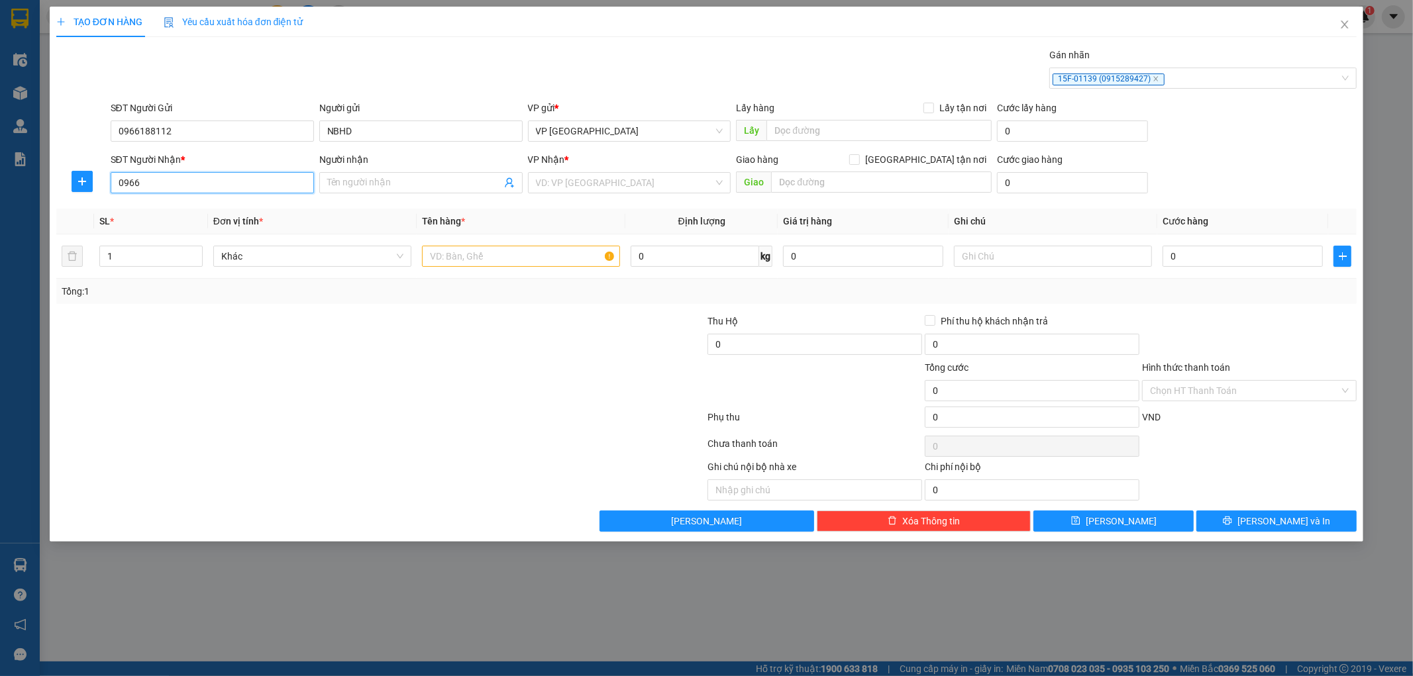
click at [168, 184] on input "0966" at bounding box center [212, 182] width 203 height 21
click at [161, 189] on input "0966" at bounding box center [212, 182] width 203 height 21
click at [148, 185] on input "0966" at bounding box center [212, 182] width 203 height 21
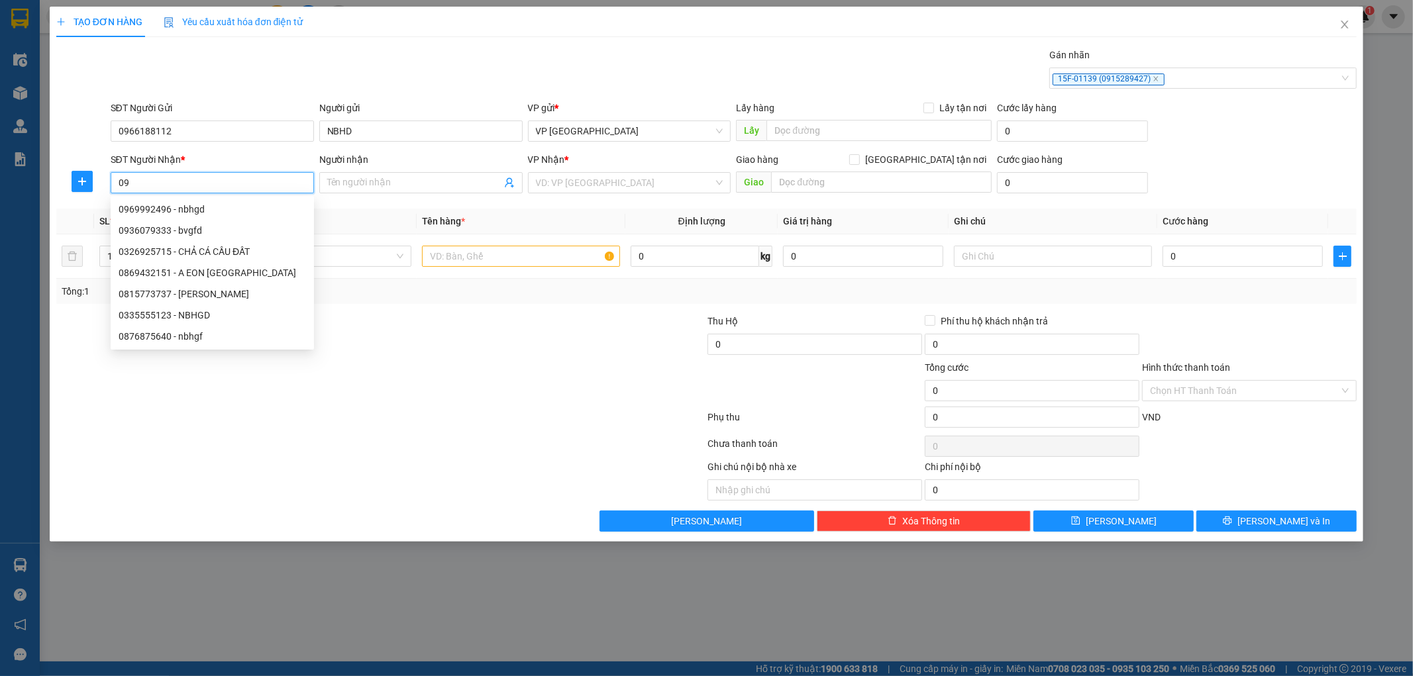
type input "0"
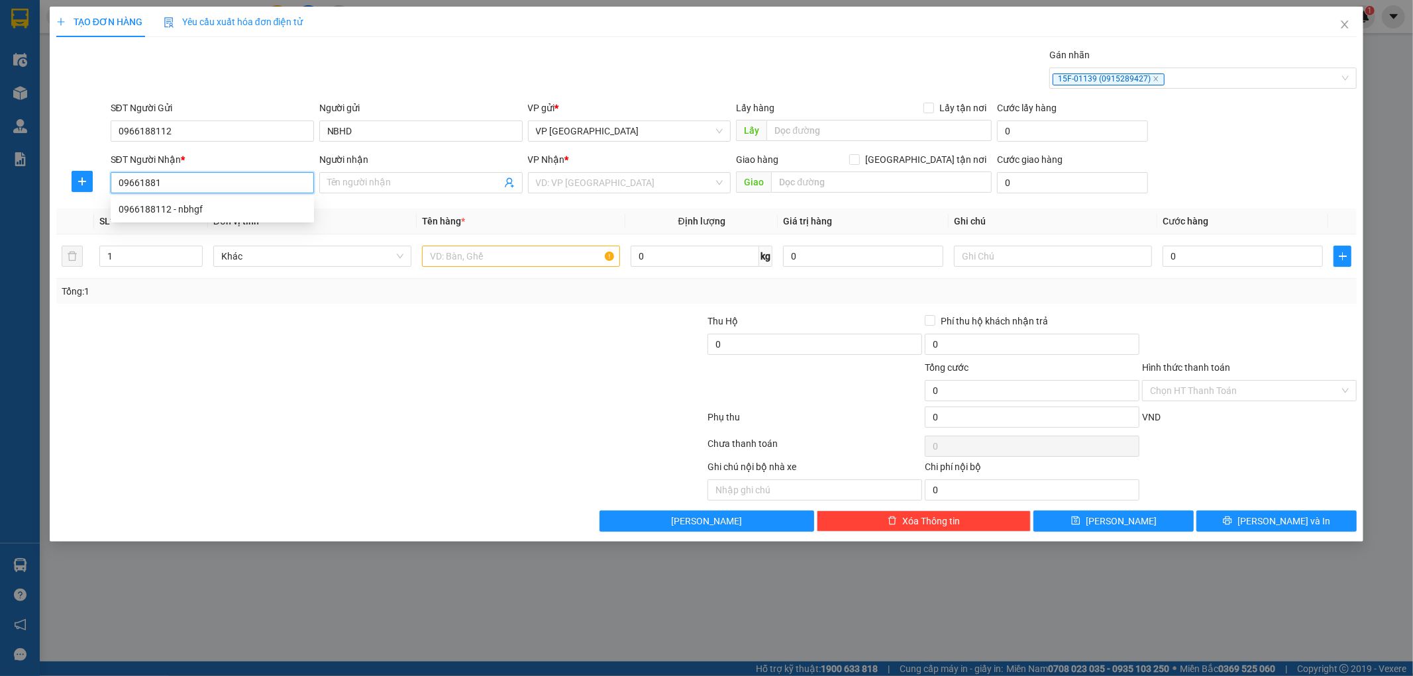
click at [154, 204] on div "0966188112 - nbhgf" at bounding box center [212, 209] width 187 height 15
type input "0966188112"
type input "nbhgf"
type input "[PERSON_NAME] -[GEOGRAPHIC_DATA]"
type input "0966188112"
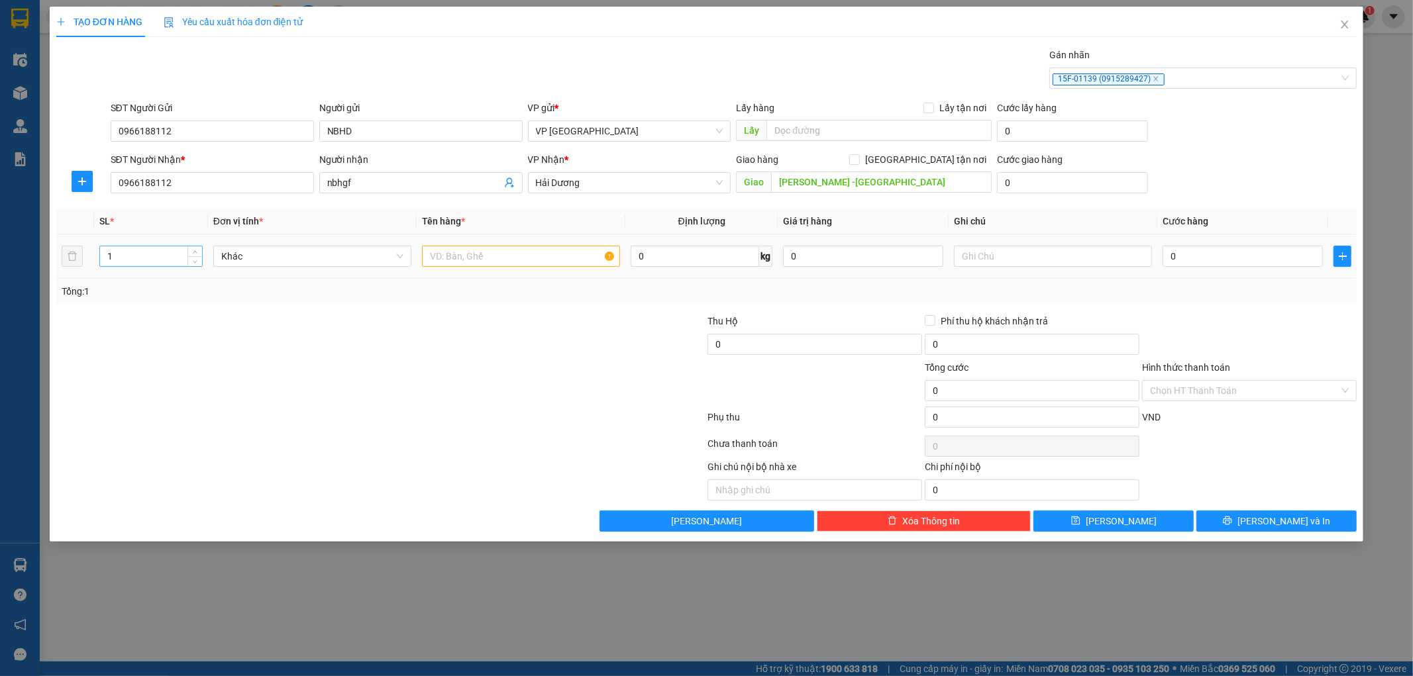
click at [157, 256] on input "1" at bounding box center [151, 256] width 102 height 20
type input "2"
click at [524, 260] on input "text" at bounding box center [521, 256] width 198 height 21
type input "TẢI"
click at [1202, 258] on input "0" at bounding box center [1243, 256] width 160 height 21
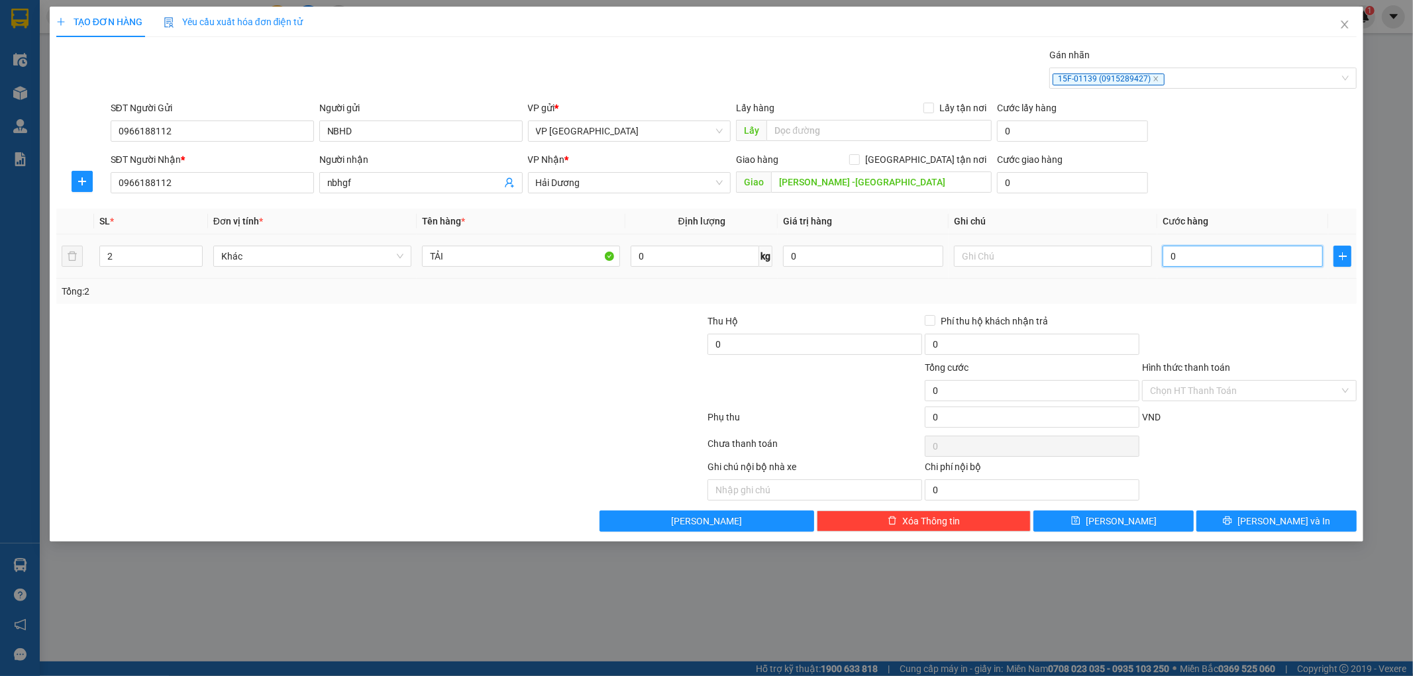
type input "001"
type input "1"
type input "0.015"
type input "15"
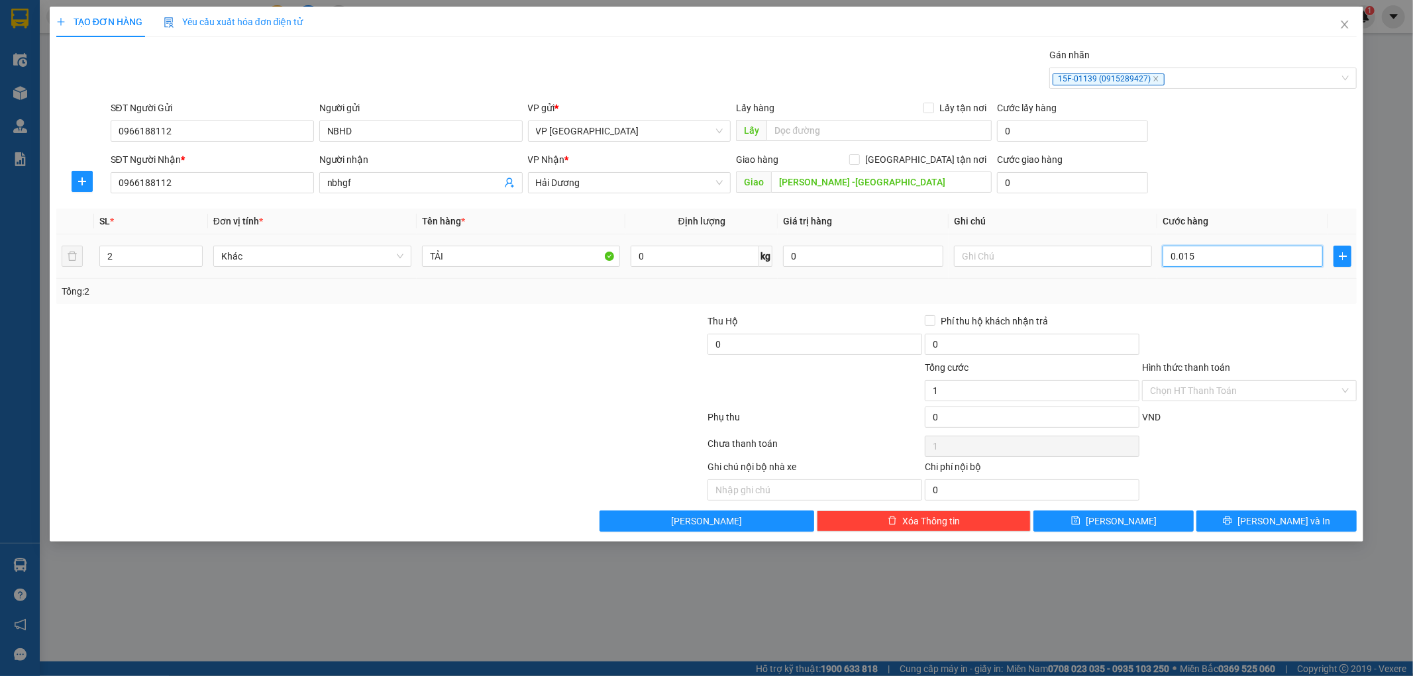
type input "15"
type input "00.150"
type input "150"
type input "0.001.500"
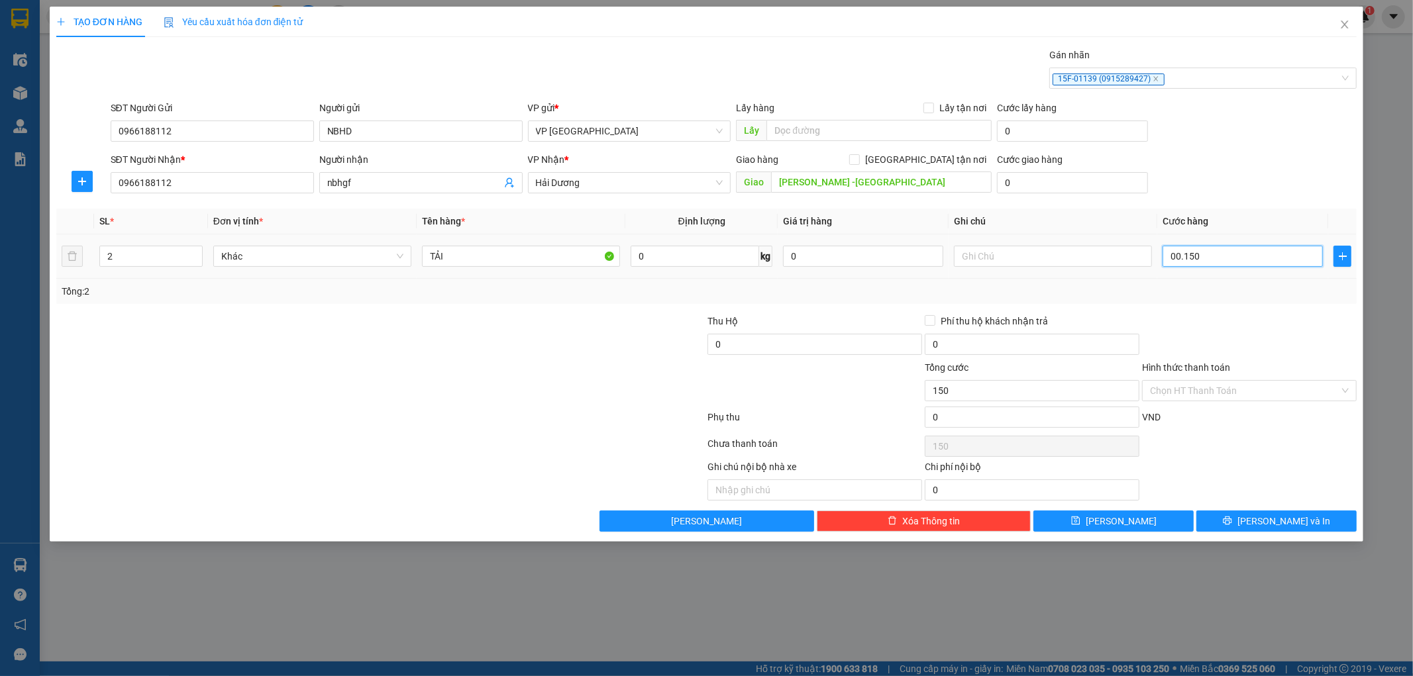
type input "1.500"
type input "000.015.000"
type input "15.000"
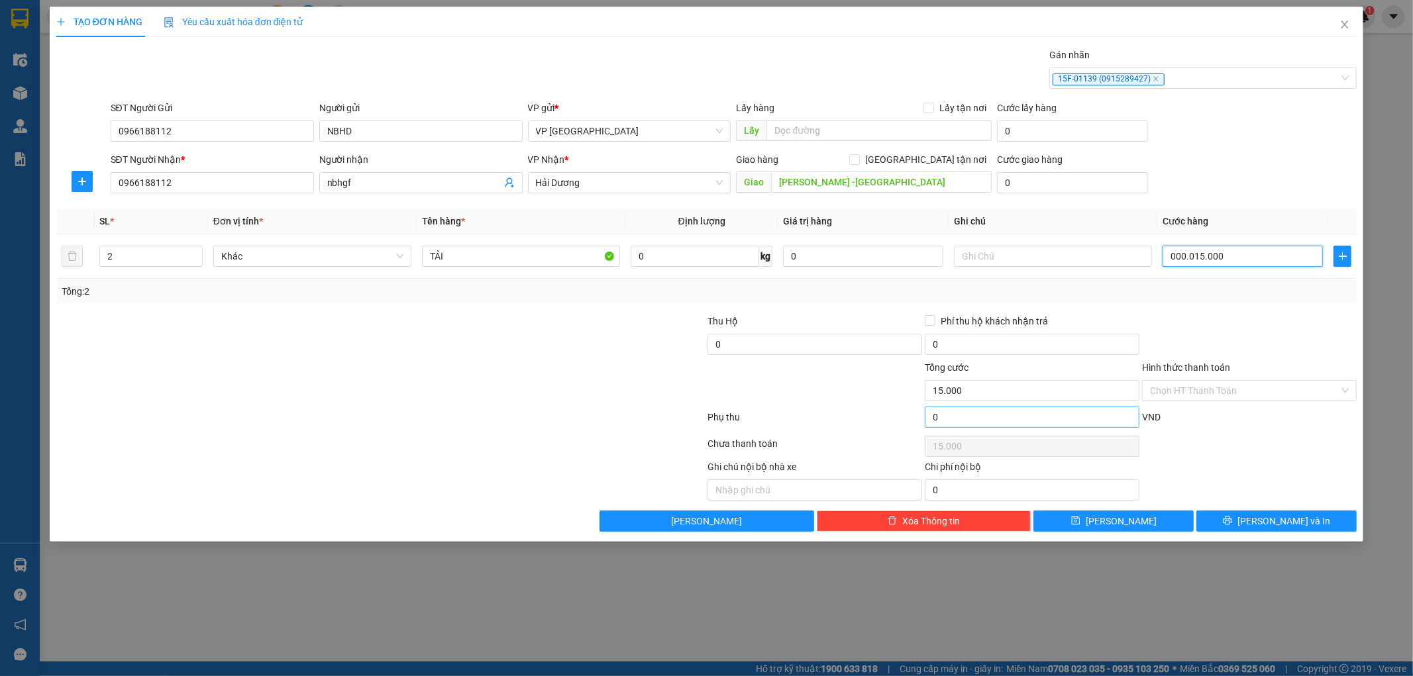
type input "00.000.150.000"
type input "150.000"
click at [965, 420] on input "0" at bounding box center [1032, 417] width 215 height 21
type input "150.000"
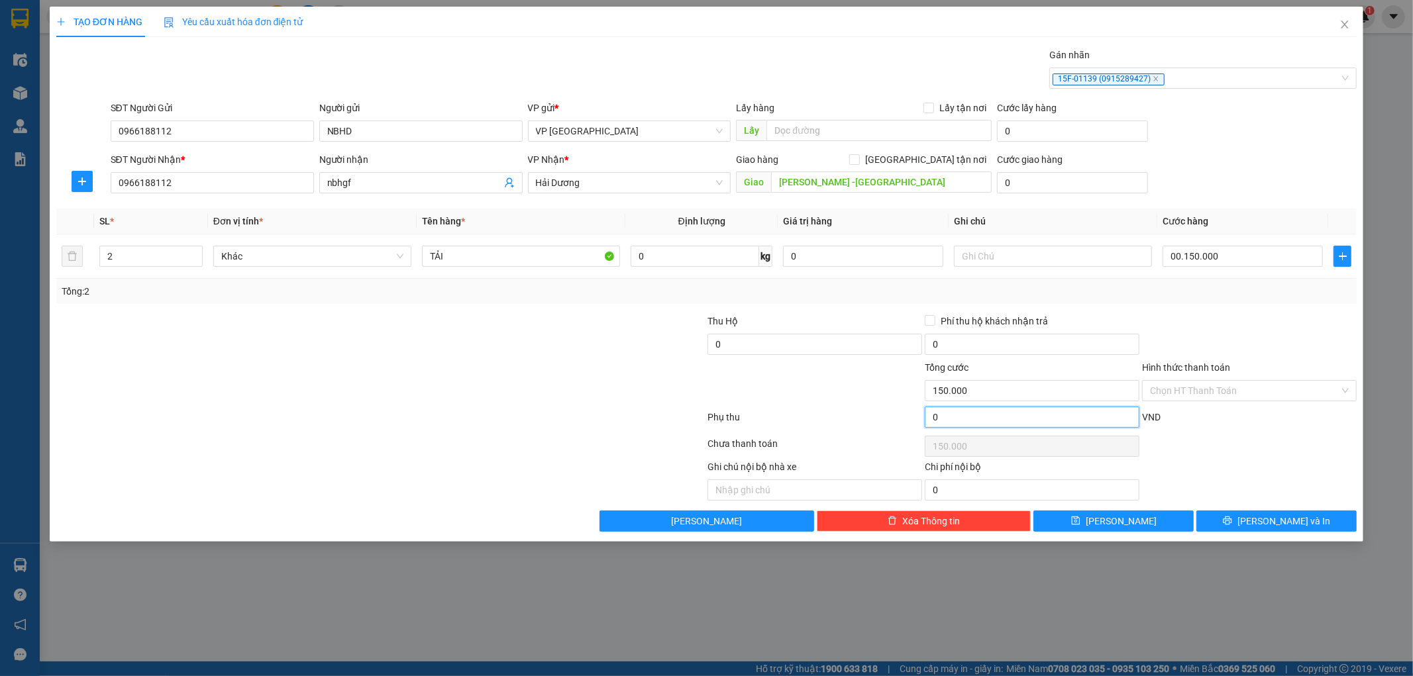
type input "150.000"
type input "0"
type input "150.001"
type input "1"
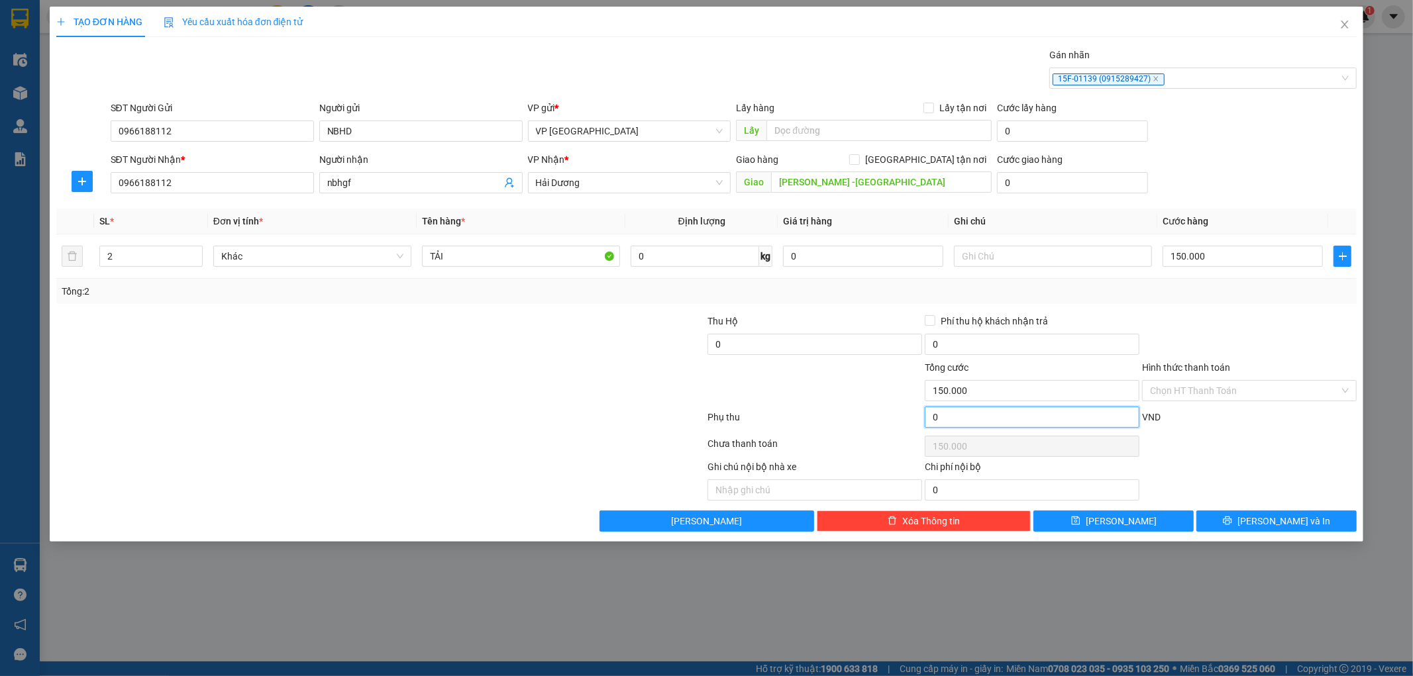
type input "150.001"
type input "150.010"
type input "10"
type input "150.010"
type input "100"
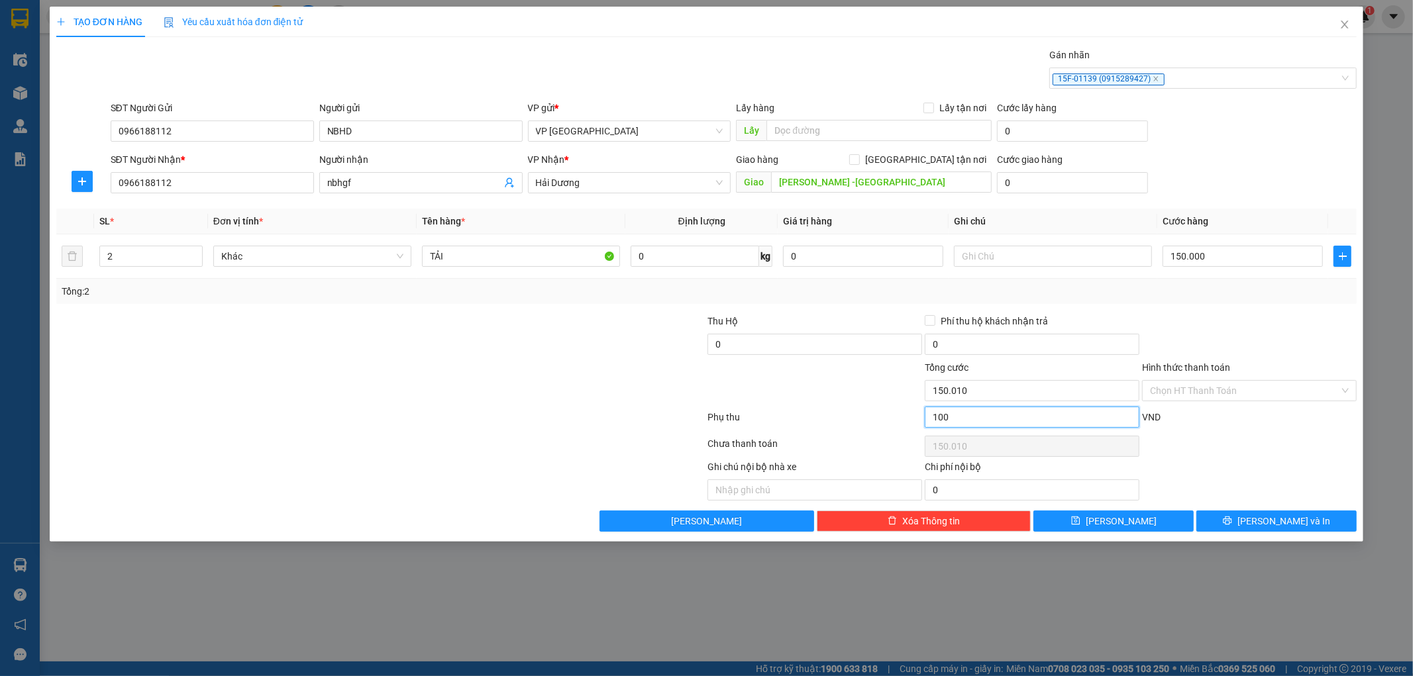
type input "150.100"
type input "151.000"
type input "1.000"
type input "151.000"
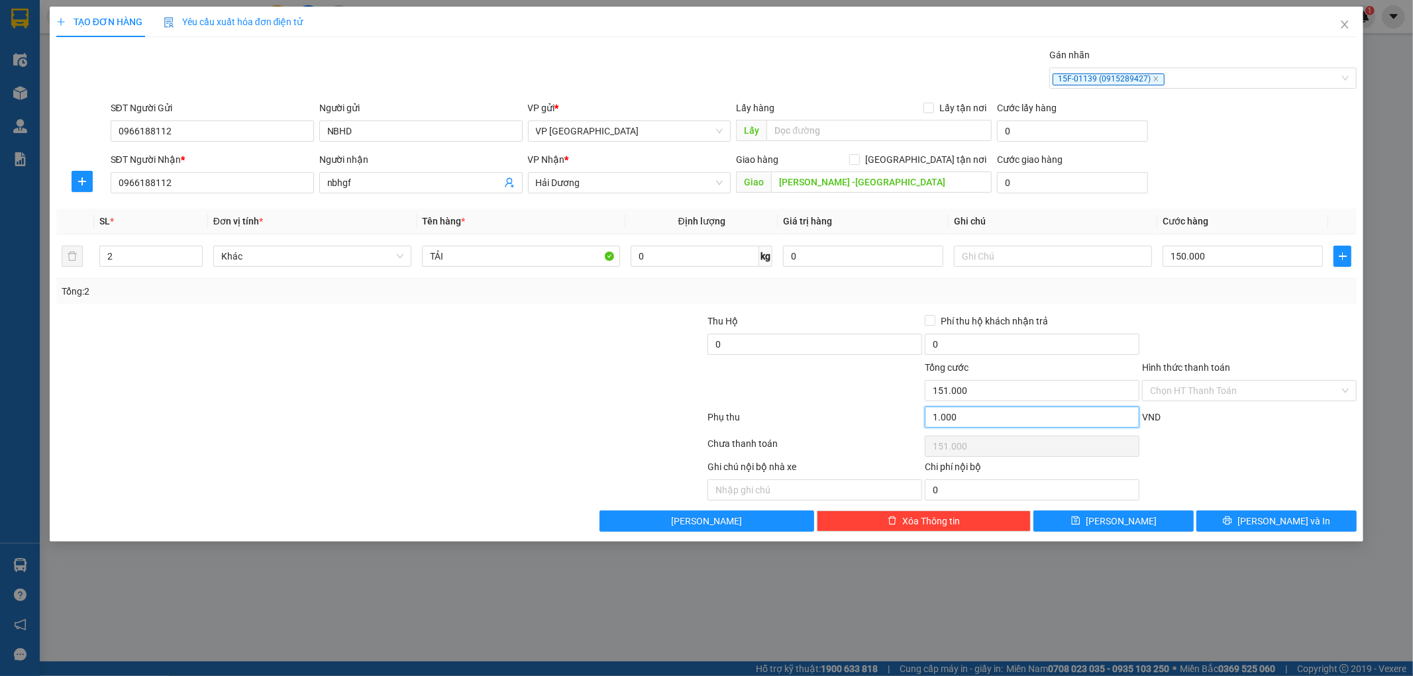
type input "10.000"
type input "160.000"
type input "250.000"
type input "100.000"
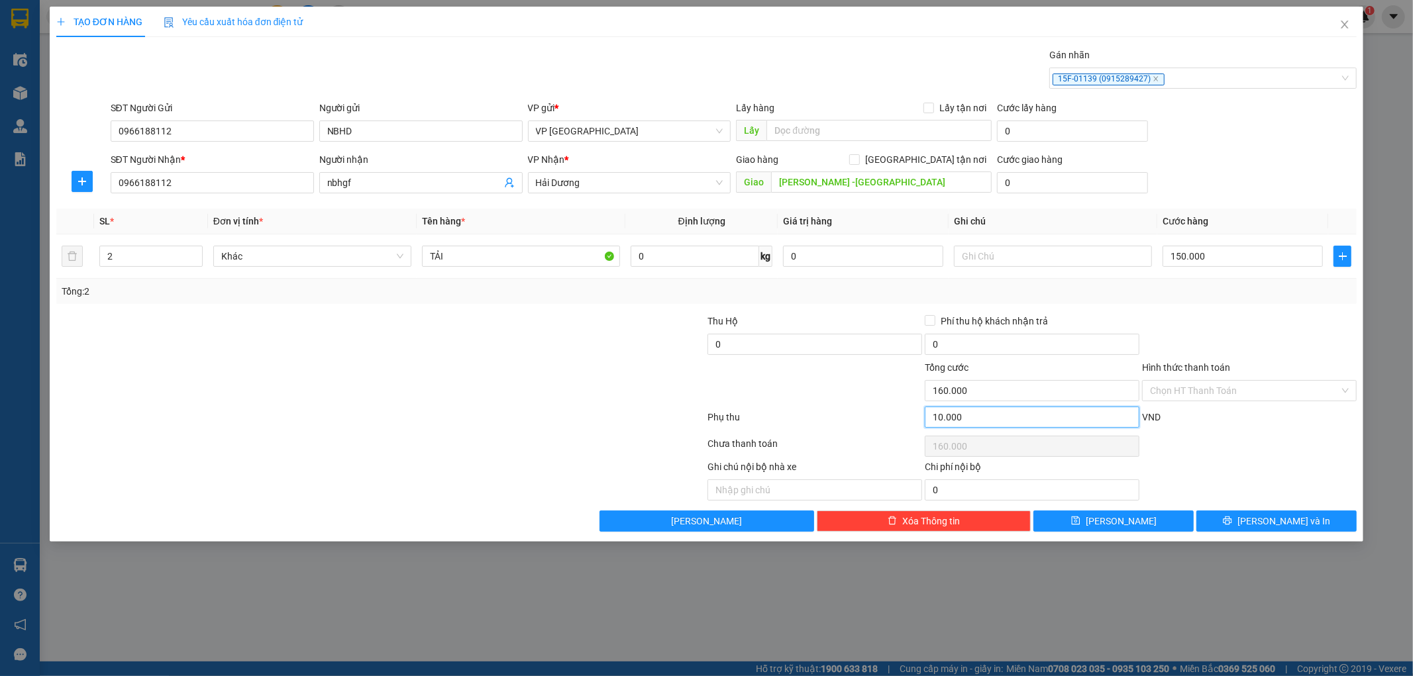
type input "250.000"
type input "100.000"
click at [1129, 524] on button "[PERSON_NAME]" at bounding box center [1113, 521] width 160 height 21
type input "250.000"
type input "100.000"
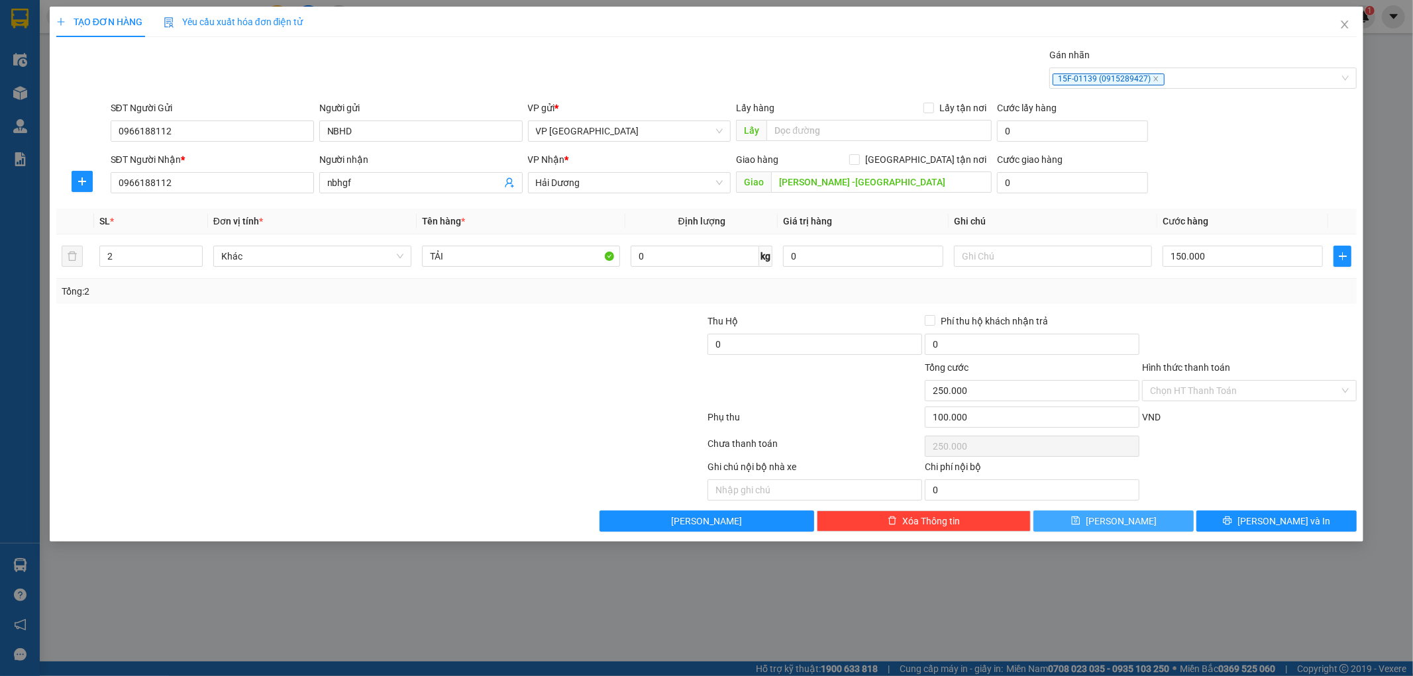
type input "250.000"
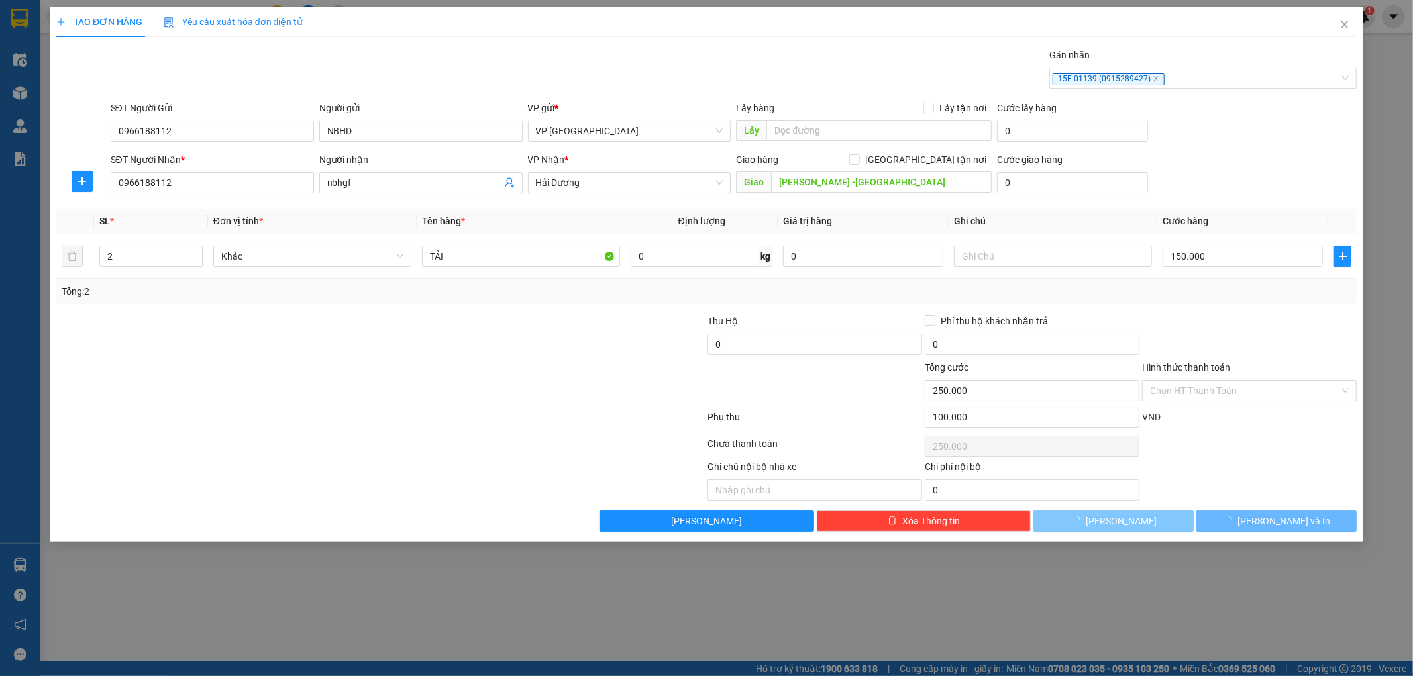
type input "1"
type input "0"
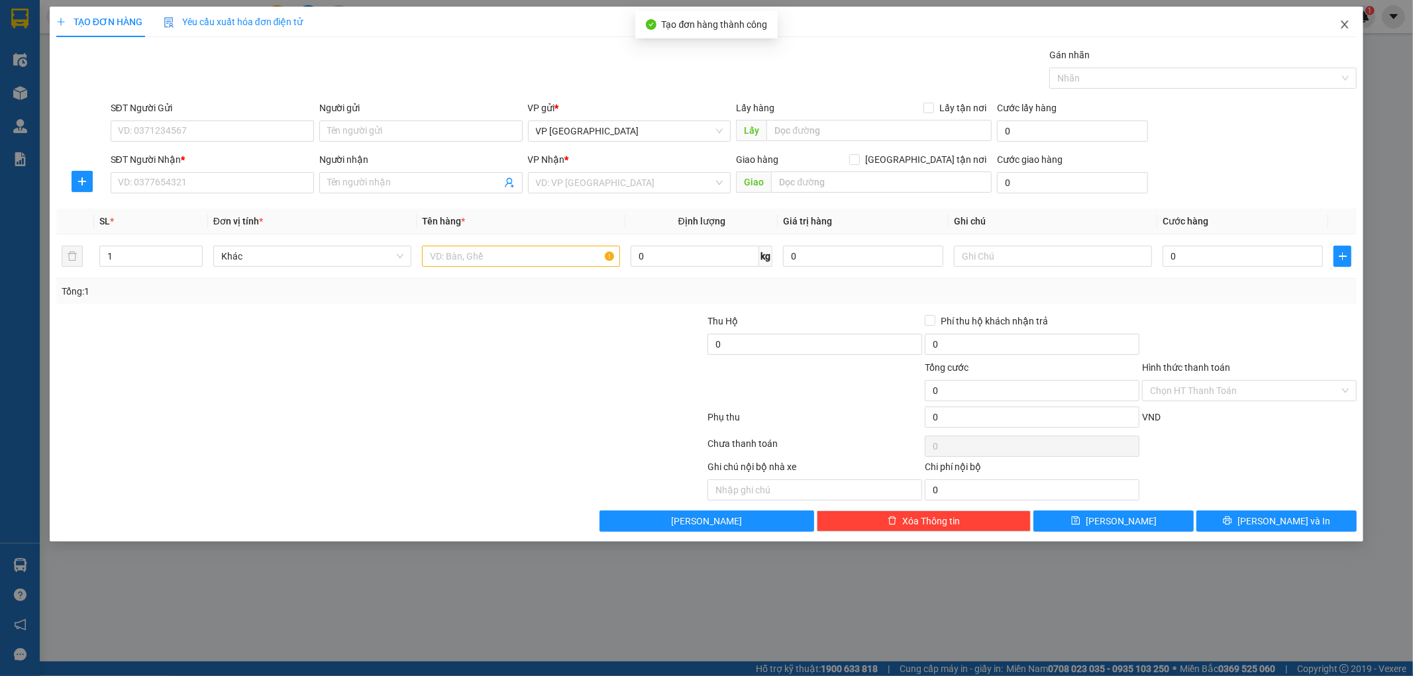
click at [1341, 24] on icon "close" at bounding box center [1344, 24] width 11 height 11
